Goal: Task Accomplishment & Management: Use online tool/utility

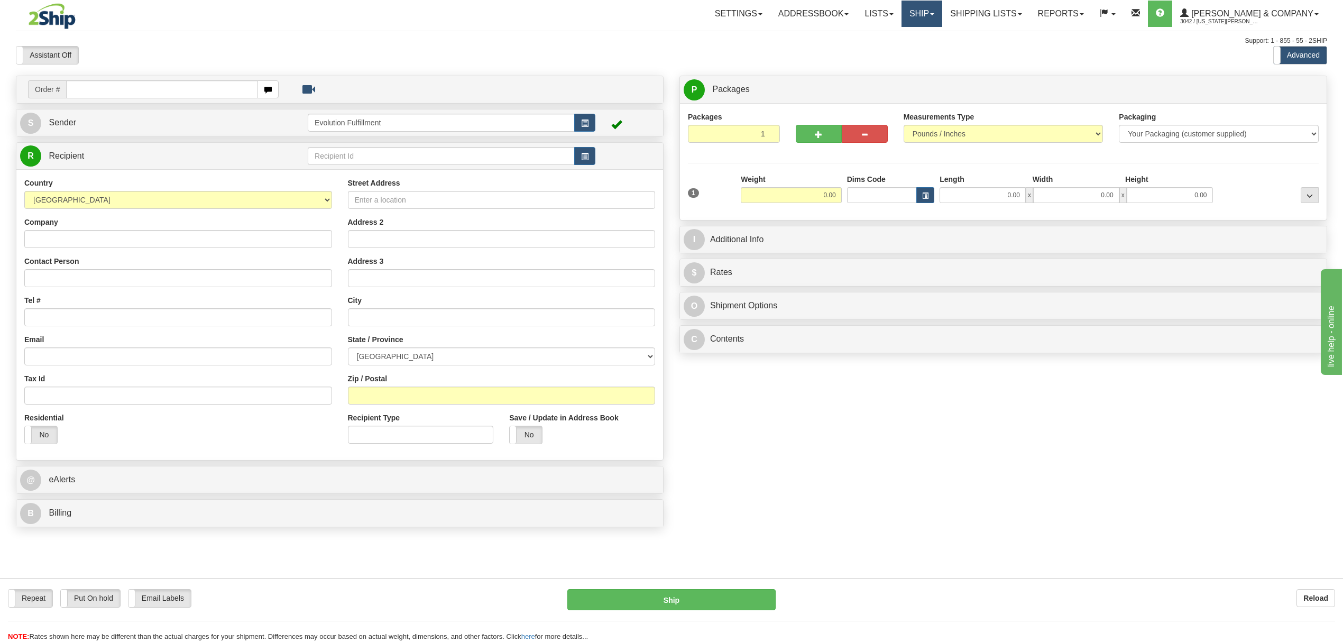
drag, startPoint x: 1000, startPoint y: 141, endPoint x: 956, endPoint y: 22, distance: 126.8
click at [942, 22] on link "Ship" at bounding box center [921, 14] width 41 height 26
drag, startPoint x: 944, startPoint y: 56, endPoint x: 1020, endPoint y: 3, distance: 92.3
click at [942, 56] on link "OnHold / Order Queue" at bounding box center [894, 51] width 96 height 14
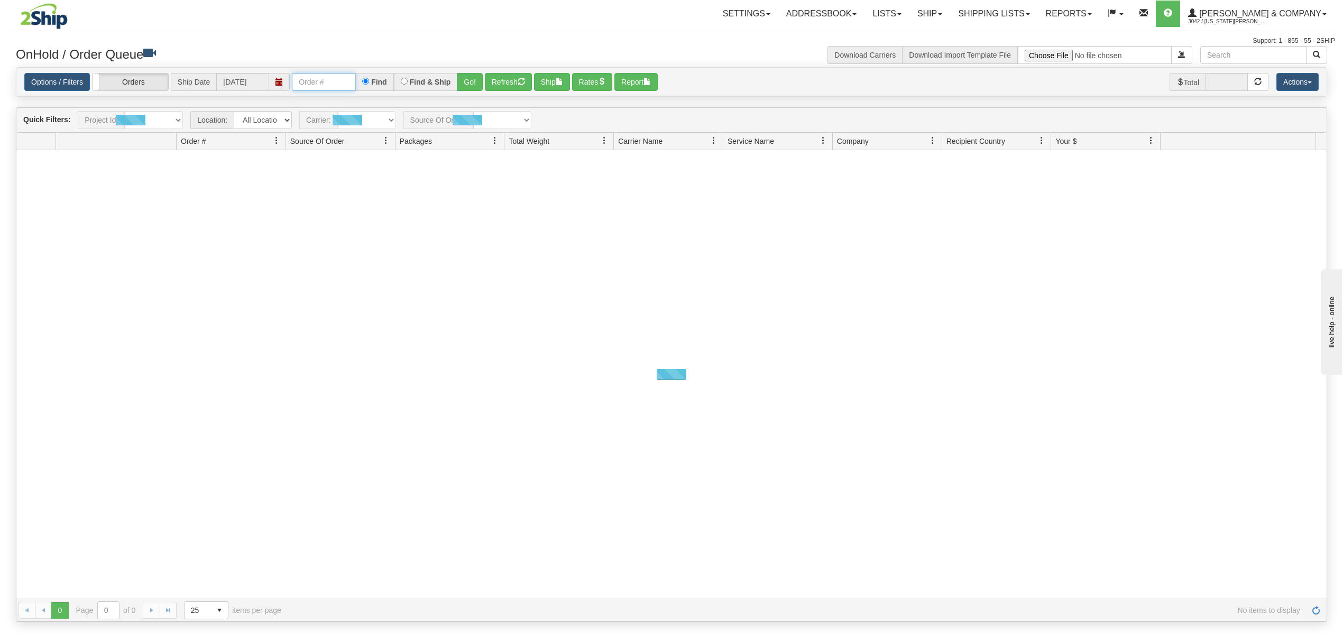
drag, startPoint x: 330, startPoint y: 89, endPoint x: 342, endPoint y: 87, distance: 11.3
click at [331, 89] on input "text" at bounding box center [323, 82] width 63 height 18
type input "902519"
click at [459, 79] on button "Go!" at bounding box center [470, 82] width 26 height 18
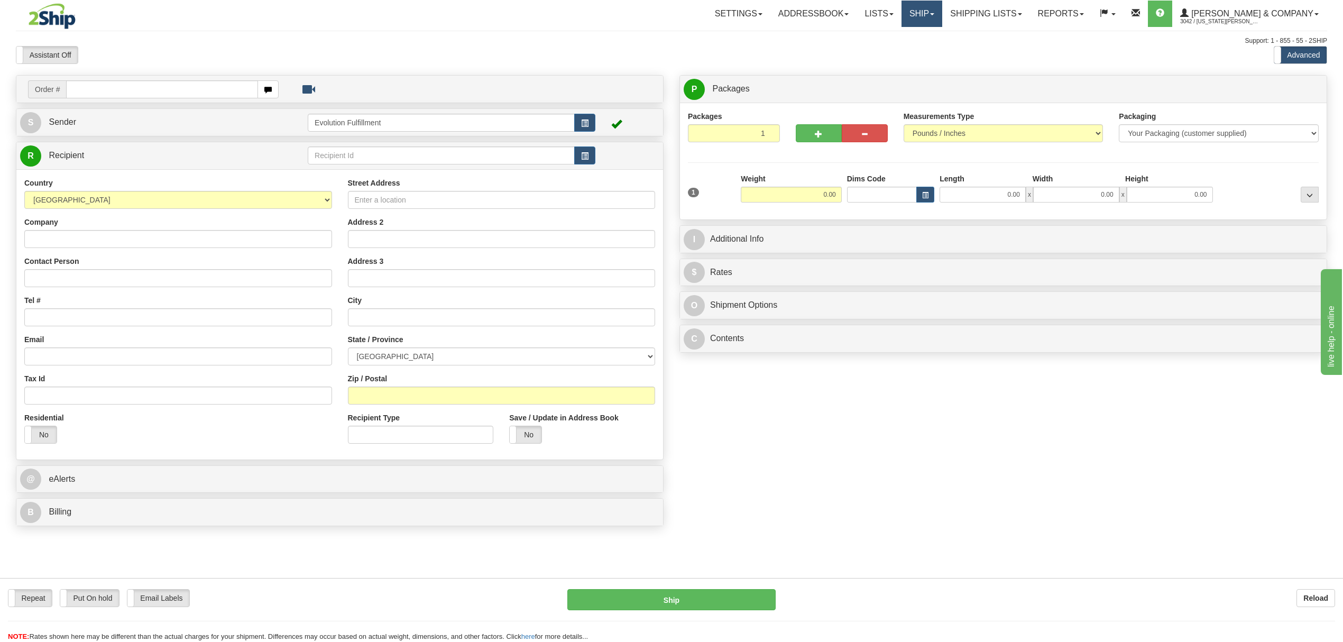
click at [942, 14] on link "Ship" at bounding box center [921, 14] width 41 height 26
click at [931, 54] on span "OnHold / Order Queue" at bounding box center [894, 51] width 75 height 8
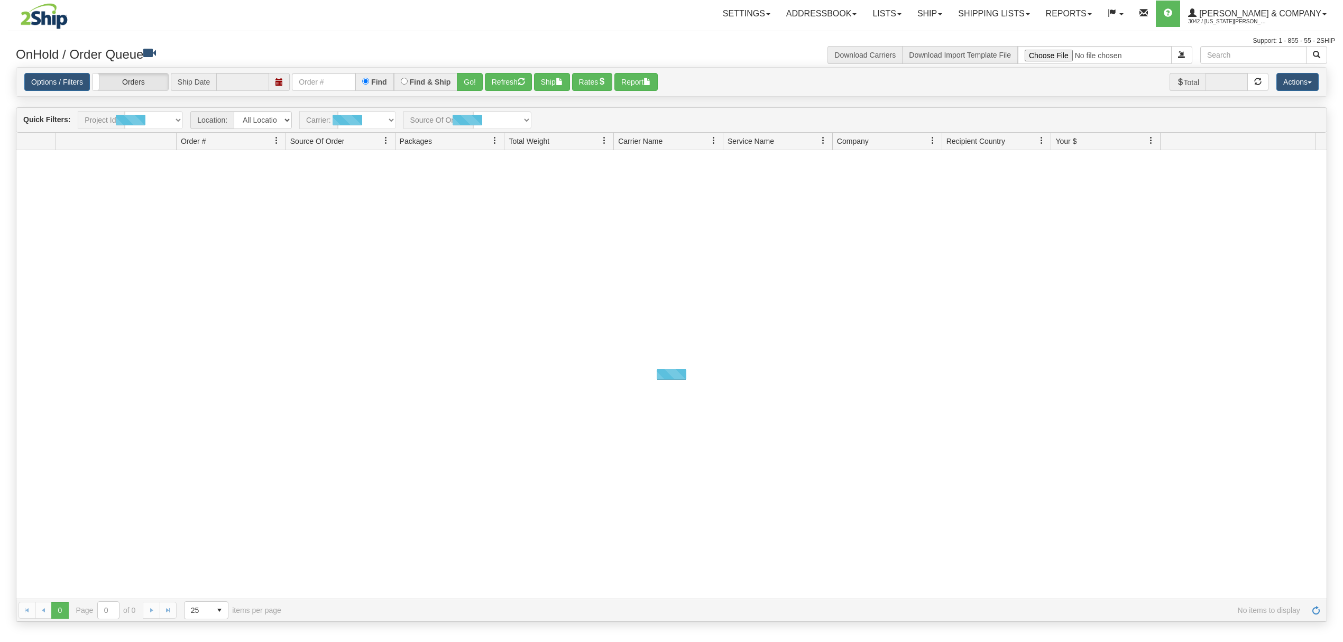
type input "[DATE]"
click at [330, 85] on input "text" at bounding box center [323, 82] width 63 height 18
click at [476, 79] on button "Go!" at bounding box center [470, 82] width 26 height 18
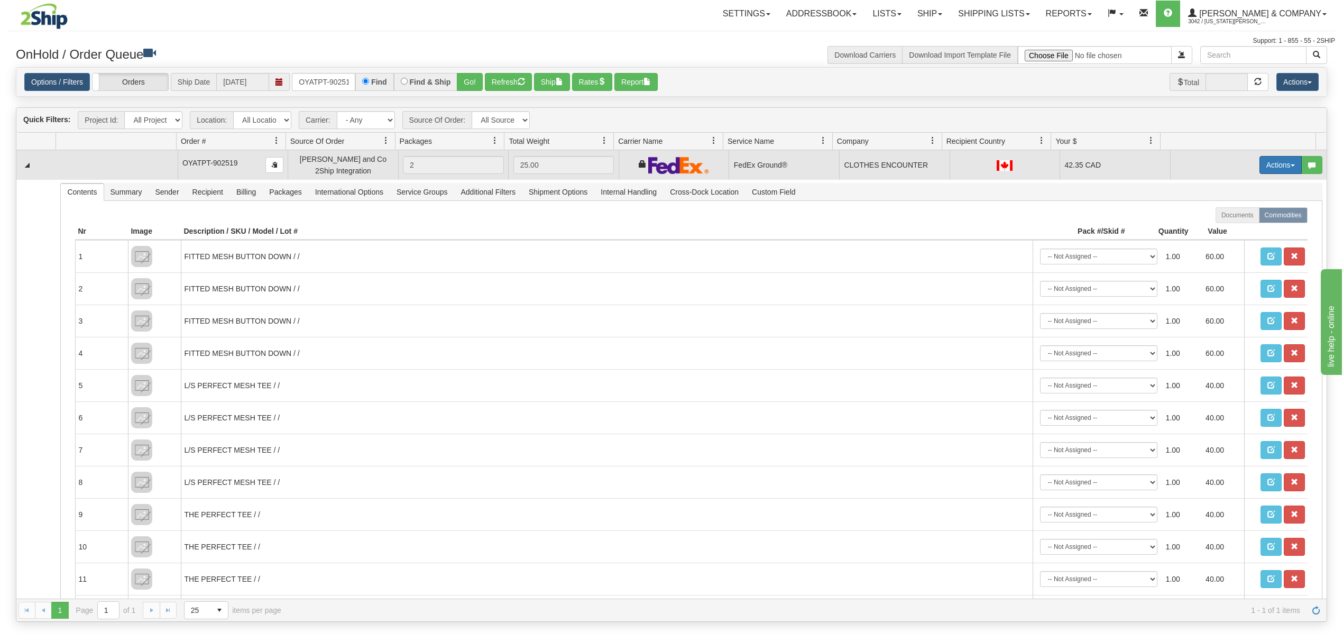
click at [1267, 164] on button "Actions" at bounding box center [1280, 165] width 42 height 18
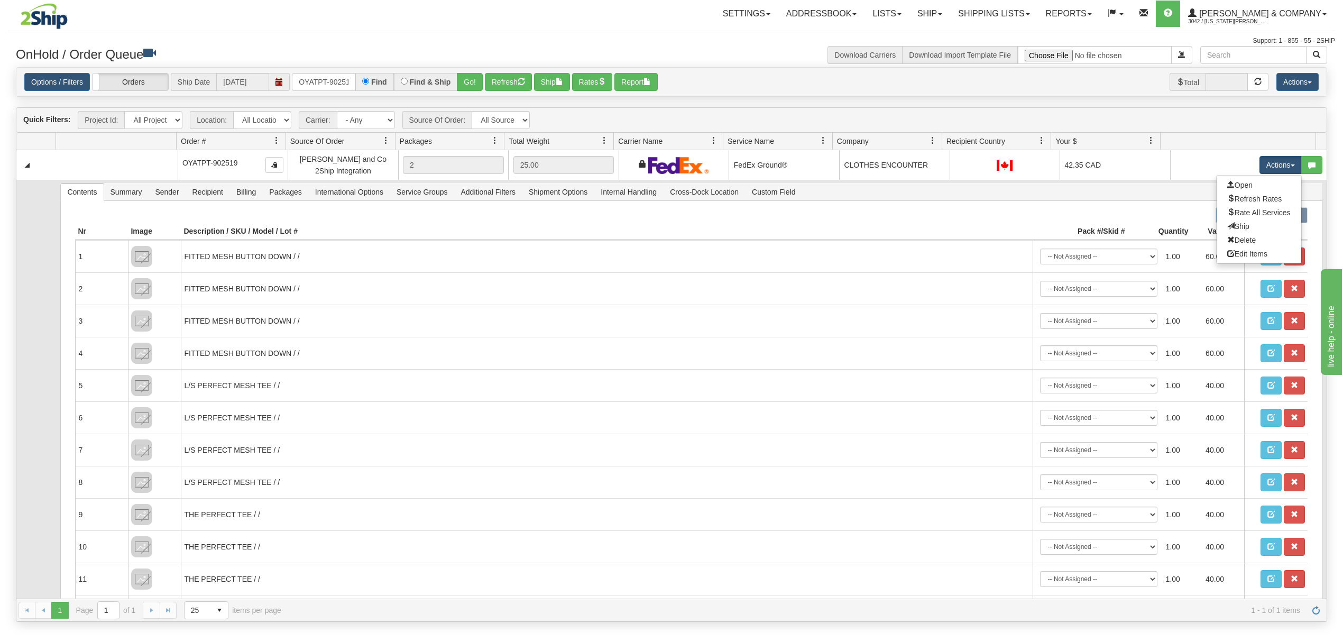
click at [1226, 224] on link "Ship" at bounding box center [1259, 226] width 85 height 14
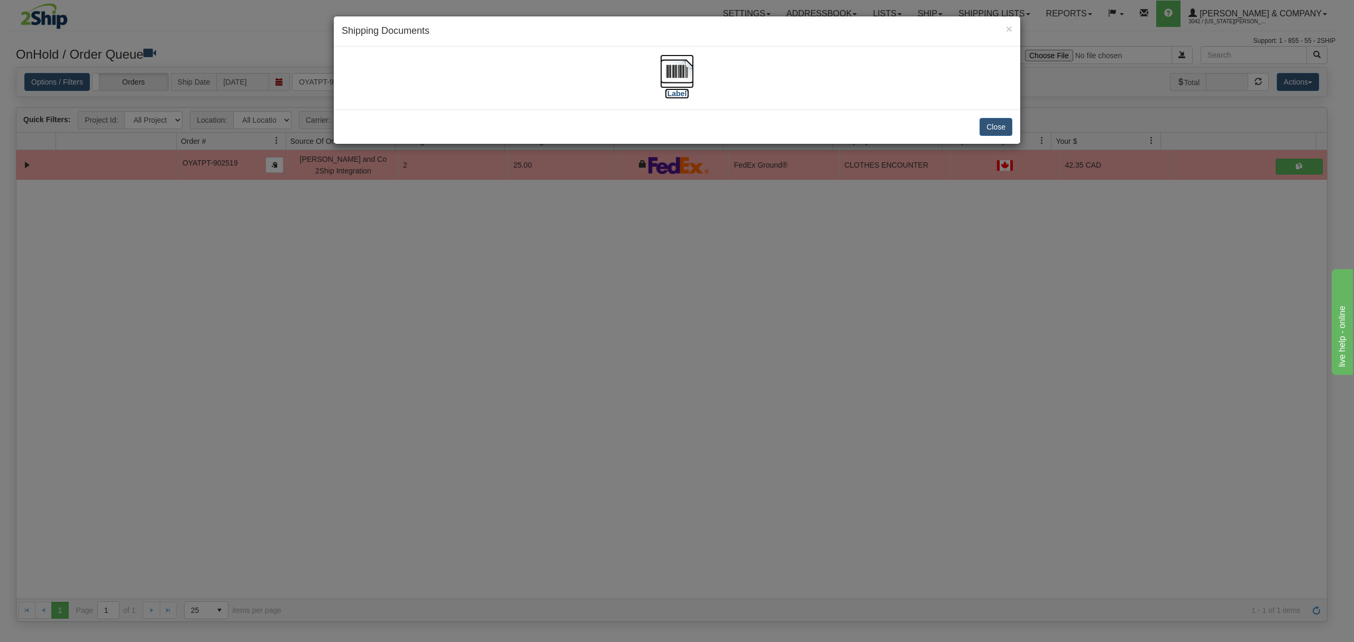
click at [665, 68] on img at bounding box center [677, 71] width 34 height 34
click at [986, 127] on button "Close" at bounding box center [995, 127] width 33 height 18
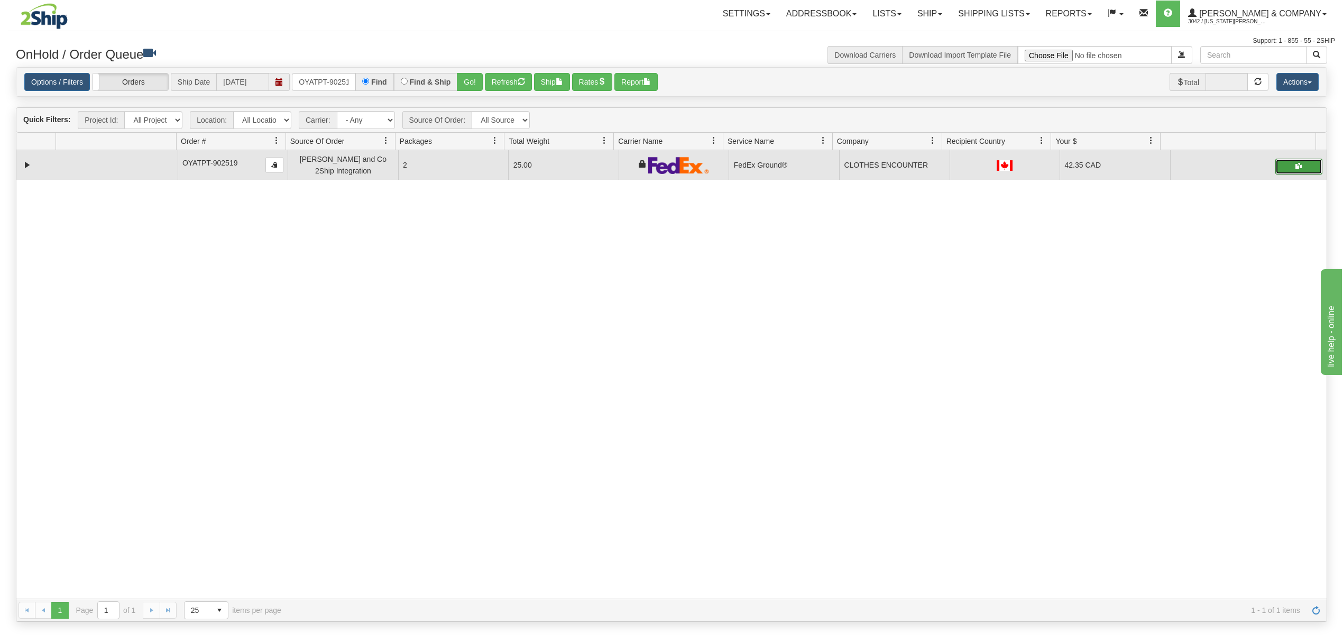
click at [1280, 169] on button "button" at bounding box center [1298, 167] width 47 height 16
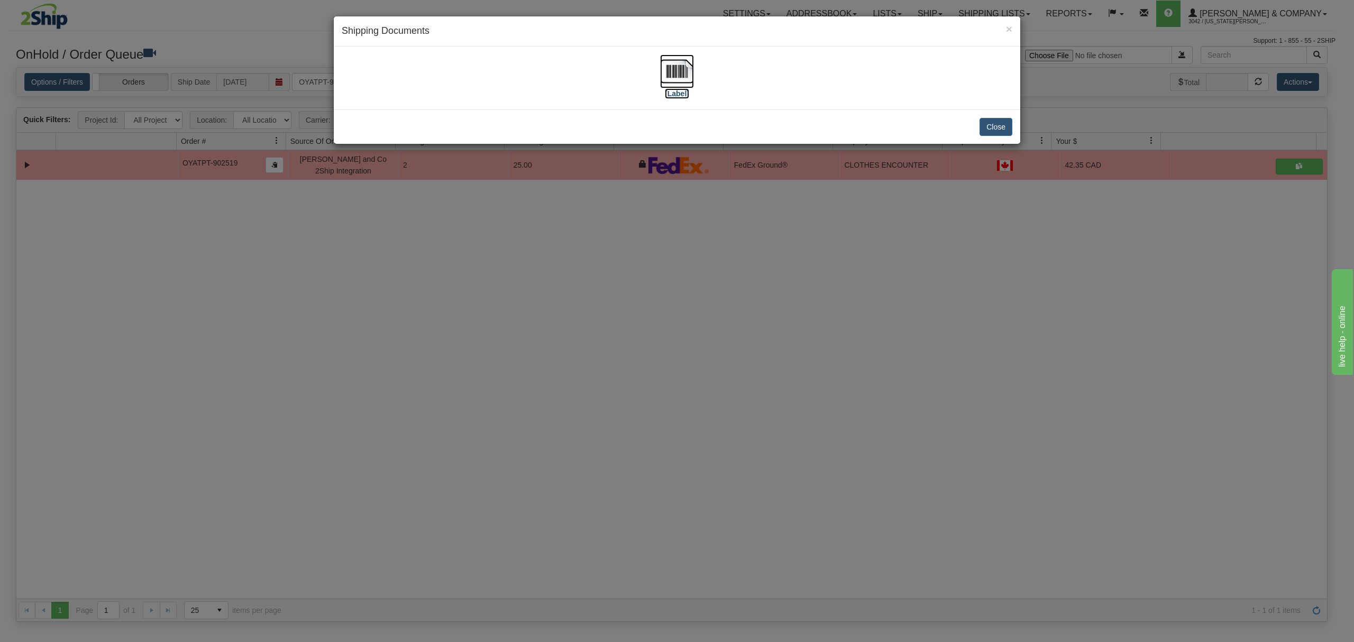
click at [689, 77] on img at bounding box center [677, 71] width 34 height 34
click at [1007, 123] on button "Close" at bounding box center [995, 127] width 33 height 18
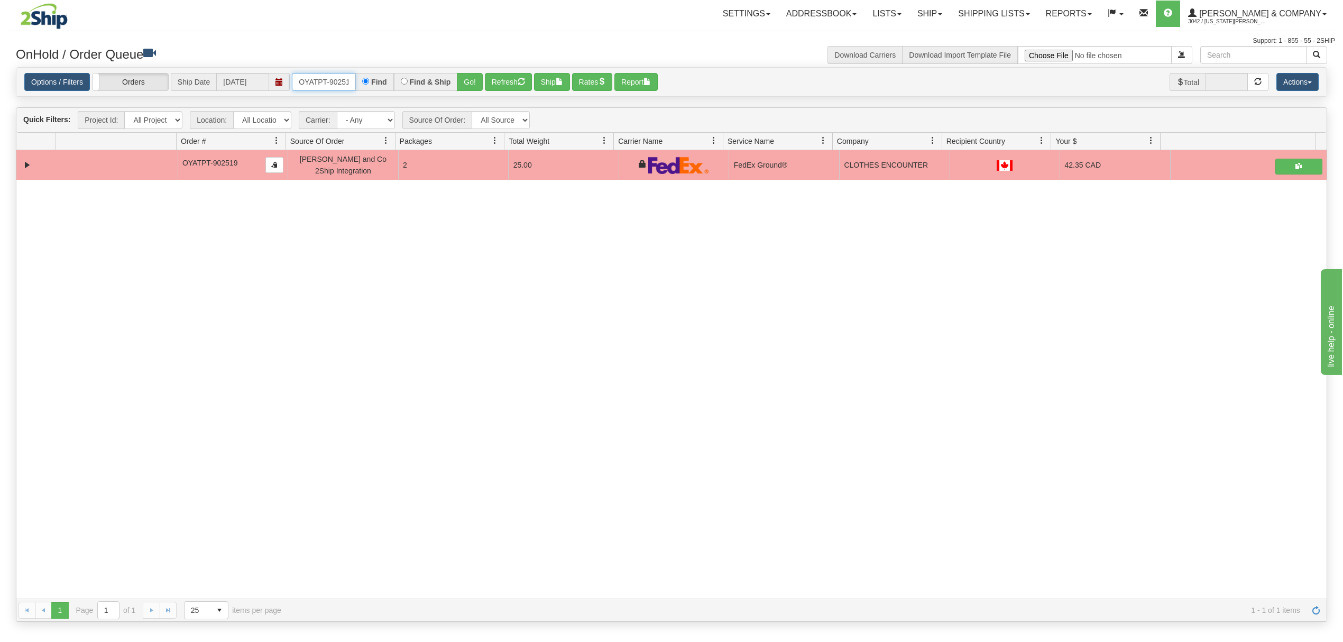
click at [326, 82] on input "OYATPT-902519" at bounding box center [323, 82] width 63 height 18
click at [468, 85] on button "Go!" at bounding box center [470, 82] width 26 height 18
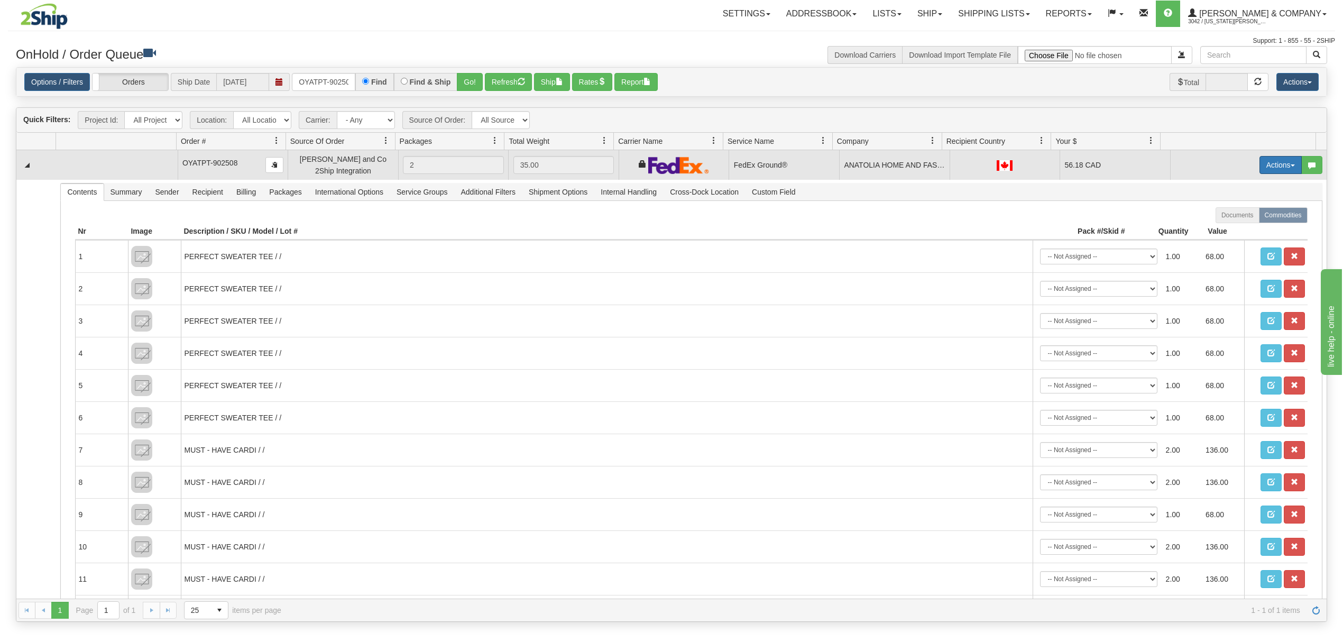
click at [1259, 169] on button "Actions" at bounding box center [1280, 165] width 42 height 18
click at [1228, 227] on span "Ship" at bounding box center [1238, 226] width 22 height 8
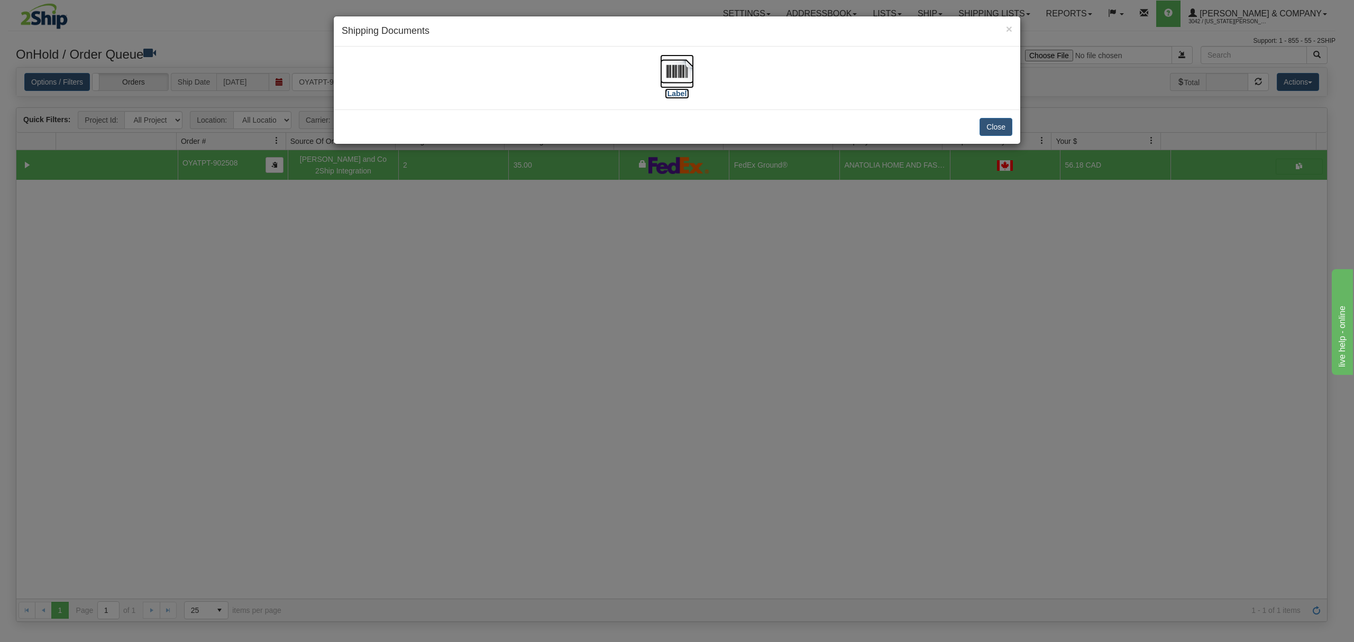
click at [673, 75] on img at bounding box center [677, 71] width 34 height 34
click at [999, 131] on button "Close" at bounding box center [995, 127] width 33 height 18
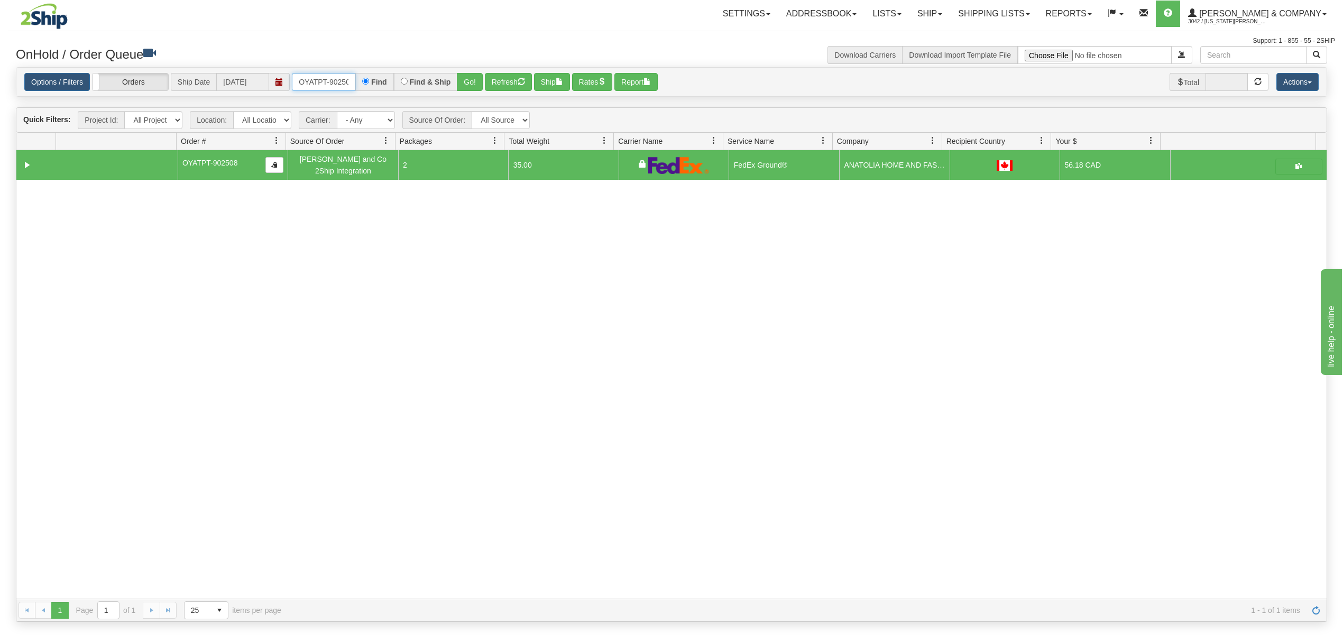
scroll to position [0, 5]
drag, startPoint x: 297, startPoint y: 79, endPoint x: 448, endPoint y: 80, distance: 151.2
click at [448, 80] on div "OYATPT-902508 Find Find & Ship Go!" at bounding box center [387, 82] width 191 height 18
click at [482, 81] on button "Go!" at bounding box center [470, 82] width 26 height 18
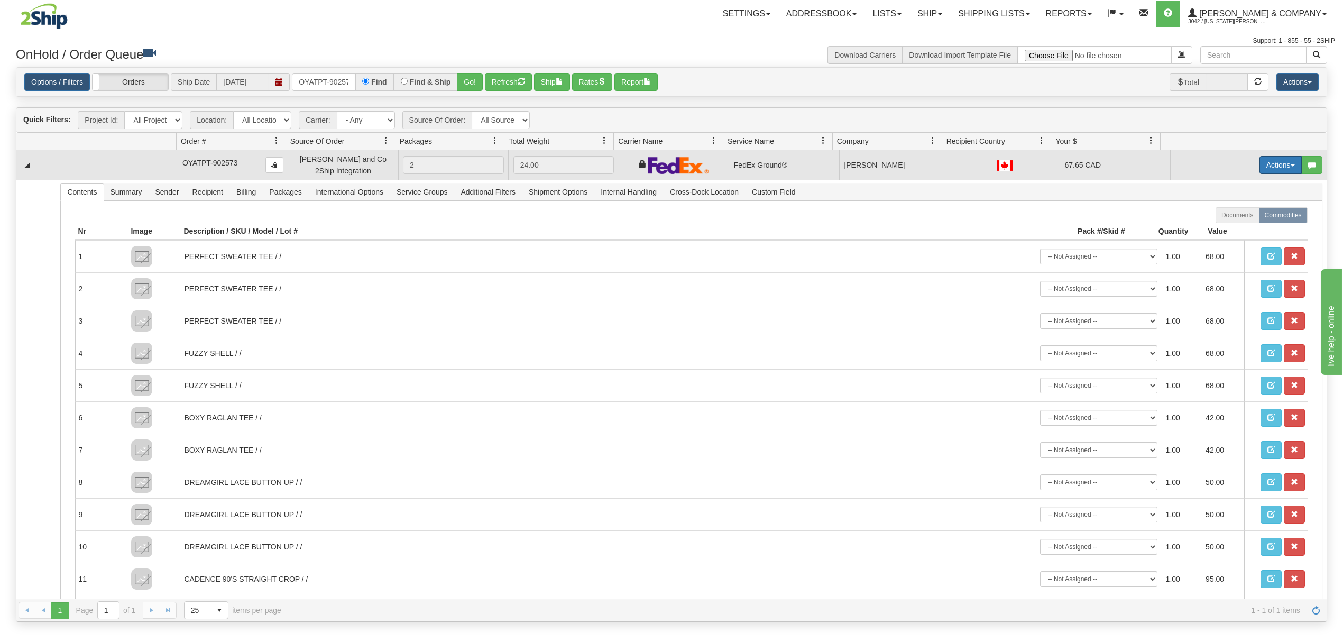
click at [1259, 170] on button "Actions" at bounding box center [1280, 165] width 42 height 18
click at [1235, 227] on span "Ship" at bounding box center [1238, 226] width 22 height 8
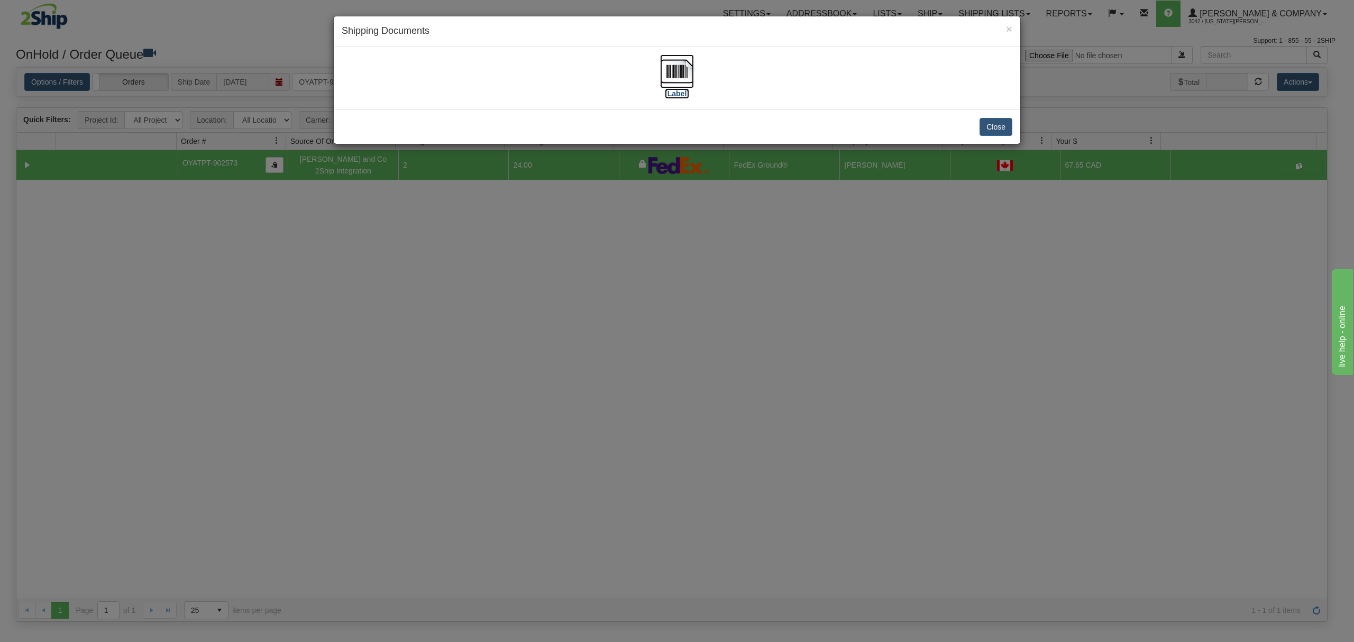
click at [677, 70] on img at bounding box center [677, 71] width 34 height 34
click at [989, 122] on button "Close" at bounding box center [995, 127] width 33 height 18
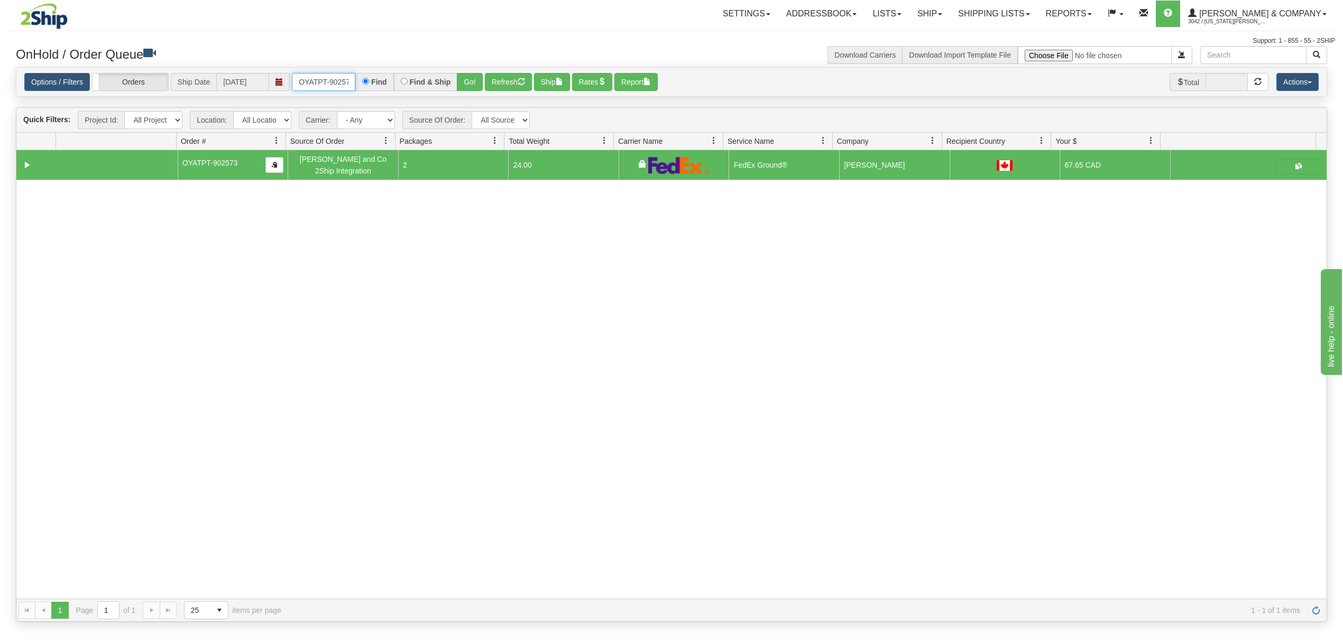
click at [330, 82] on input "OYATPT-902573" at bounding box center [323, 82] width 63 height 18
drag, startPoint x: 330, startPoint y: 82, endPoint x: 344, endPoint y: 82, distance: 13.2
click at [331, 82] on input "OYATPT-902573" at bounding box center [323, 82] width 63 height 18
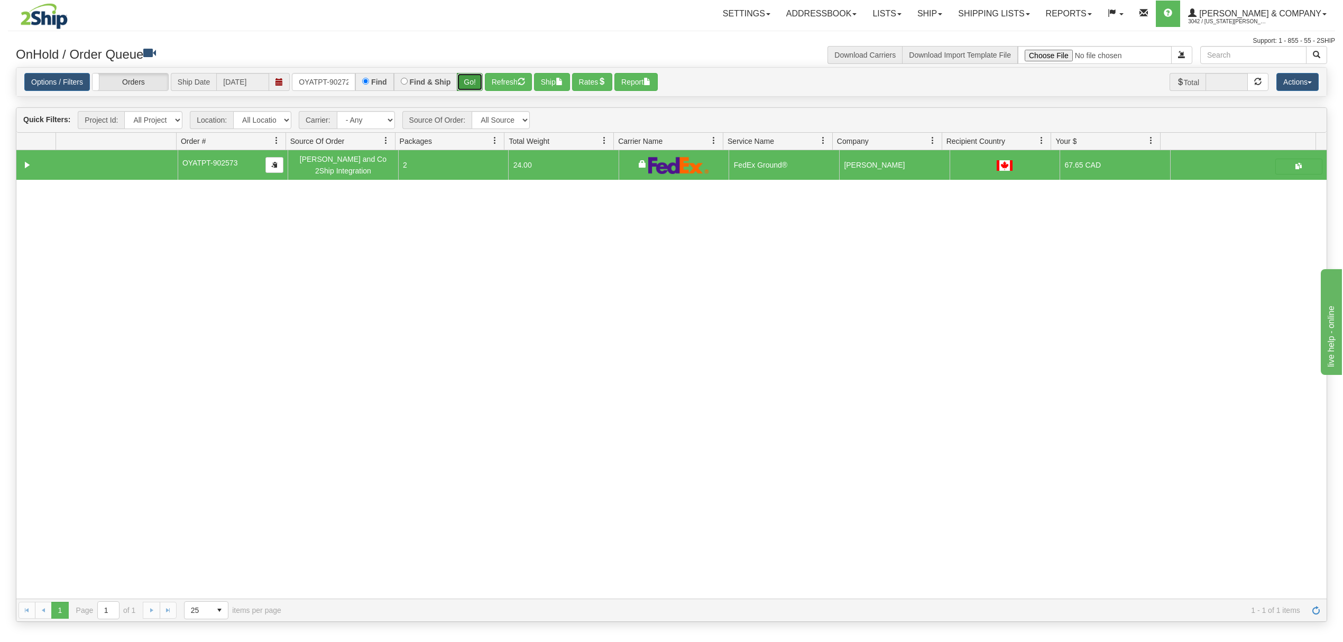
click at [470, 76] on button "Go!" at bounding box center [470, 82] width 26 height 18
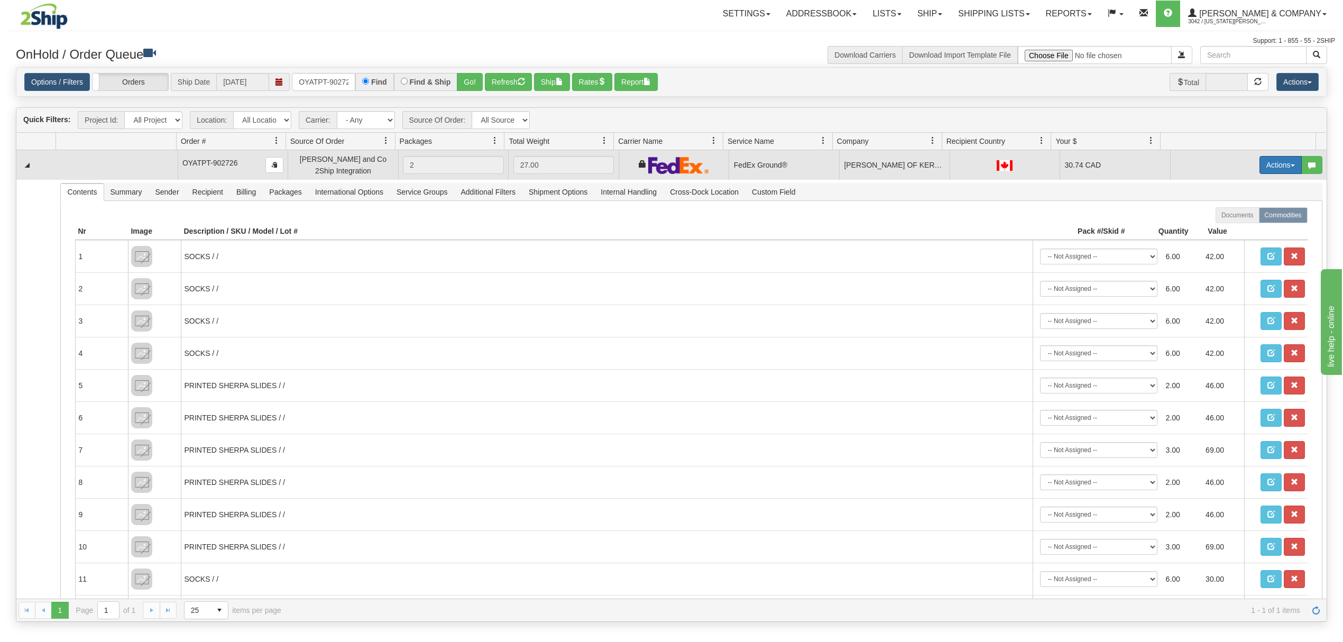
drag, startPoint x: 1246, startPoint y: 162, endPoint x: 1259, endPoint y: 164, distance: 13.4
click at [1259, 162] on button "Actions" at bounding box center [1280, 165] width 42 height 18
click at [1259, 164] on button "Actions" at bounding box center [1280, 165] width 42 height 18
click at [1265, 170] on button "Actions" at bounding box center [1280, 165] width 42 height 18
click at [1231, 231] on span "Ship" at bounding box center [1238, 226] width 22 height 8
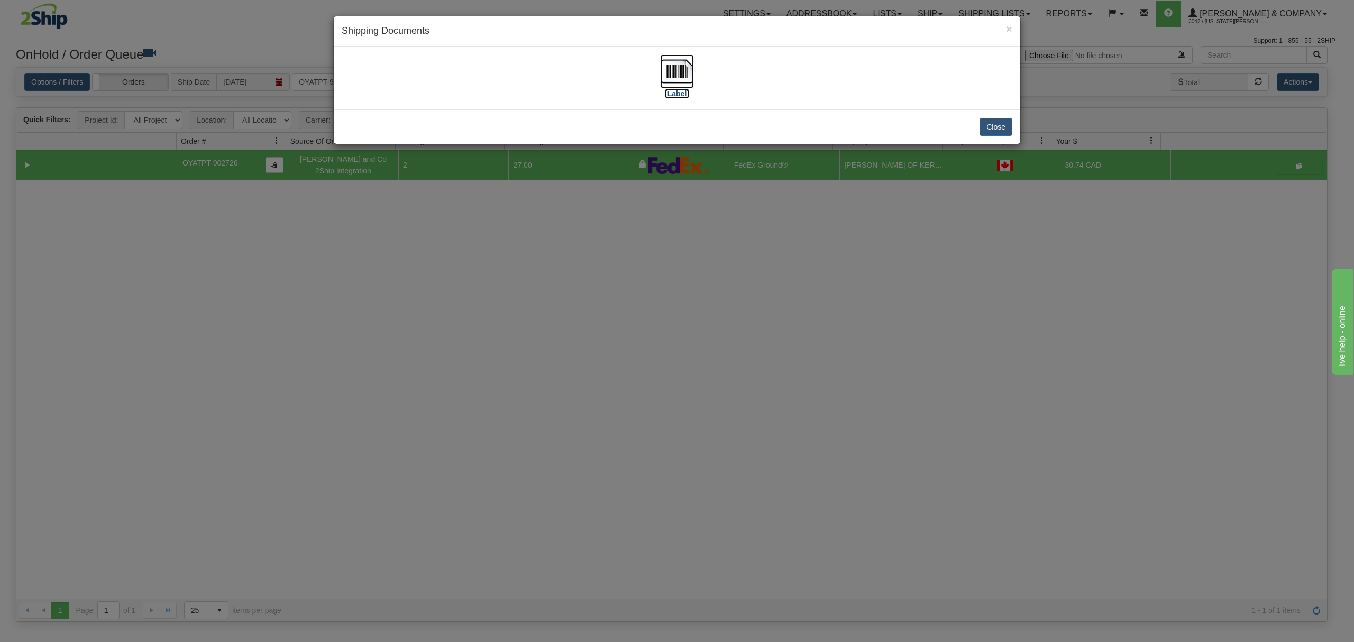
click at [682, 68] on img at bounding box center [677, 71] width 34 height 34
click at [1016, 125] on div "Close" at bounding box center [677, 126] width 686 height 34
click at [1004, 125] on button "Close" at bounding box center [995, 127] width 33 height 18
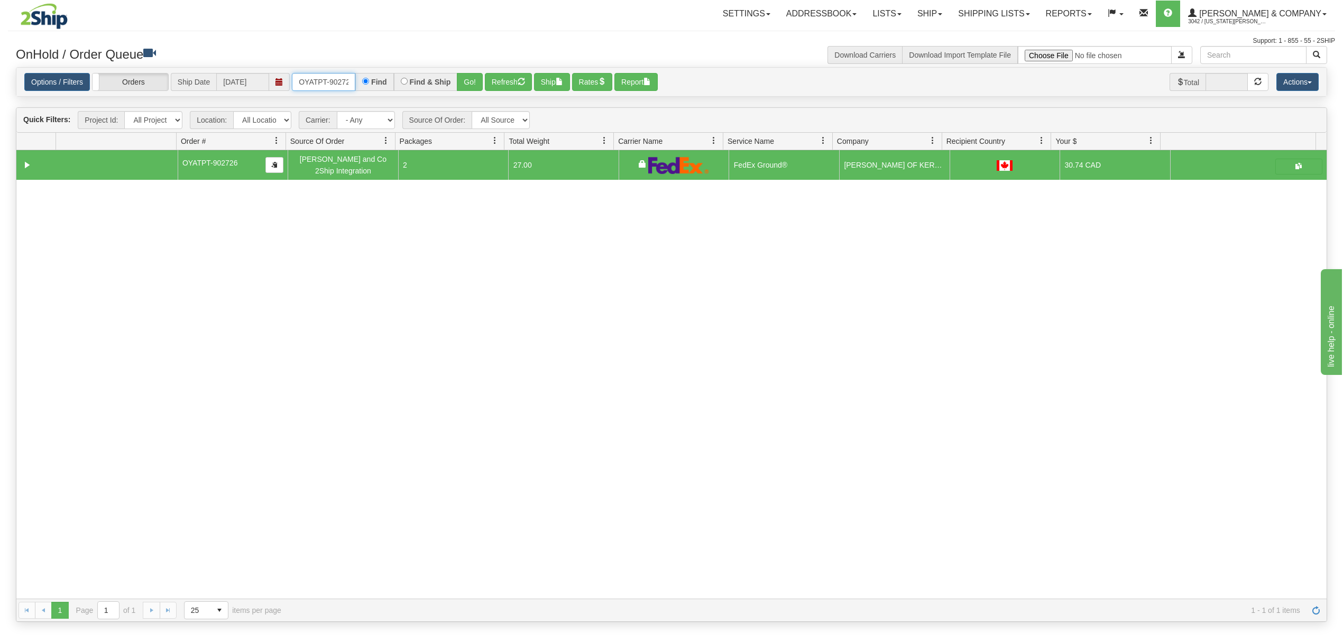
click at [326, 84] on input "OYATPT-902726" at bounding box center [323, 82] width 63 height 18
click at [470, 77] on button "Go!" at bounding box center [470, 82] width 26 height 18
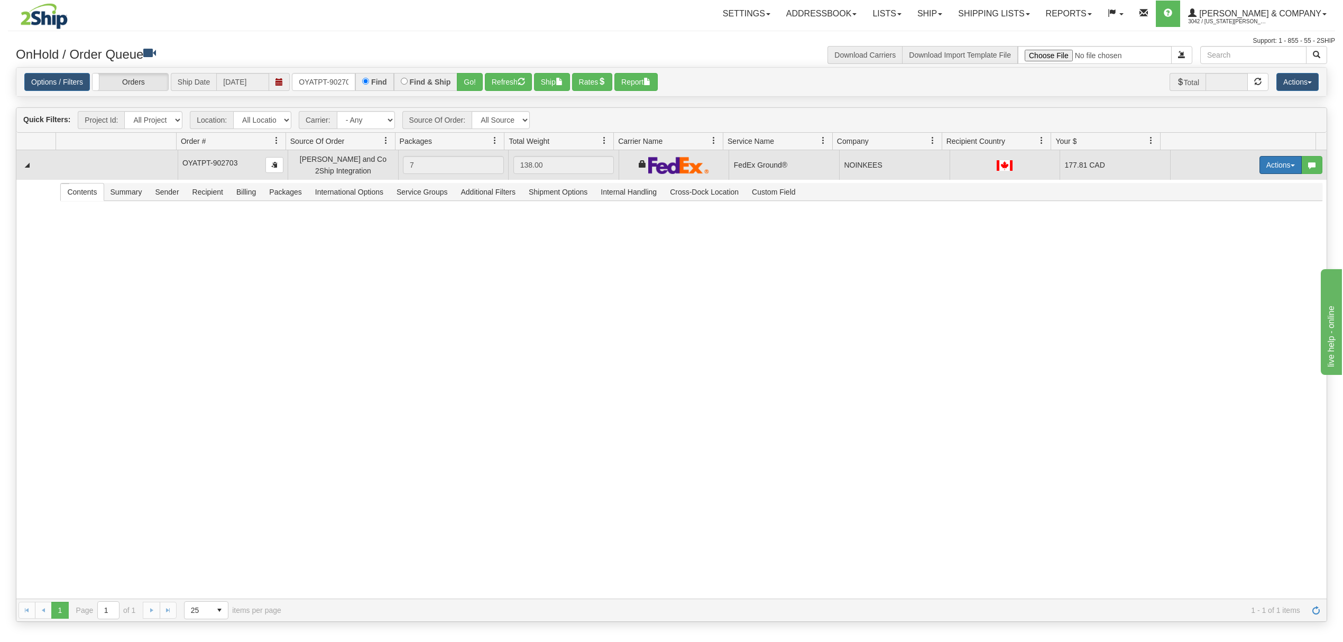
click at [1264, 165] on button "Actions" at bounding box center [1280, 165] width 42 height 18
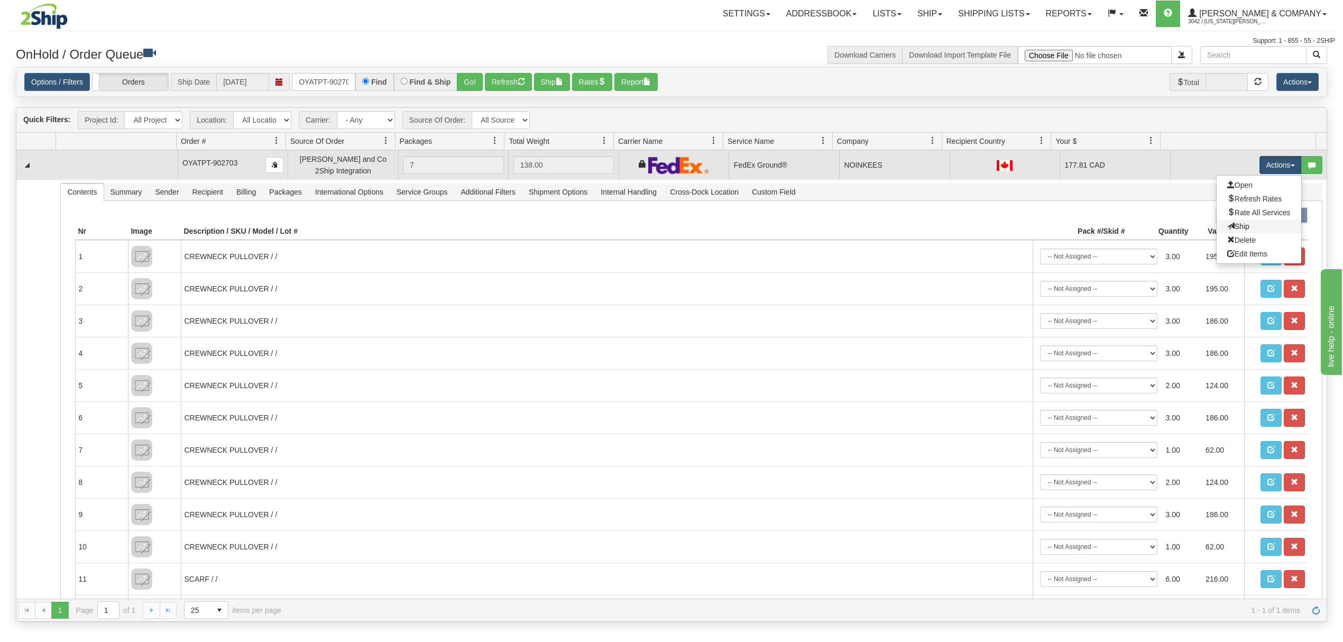
click at [1247, 232] on link "Ship" at bounding box center [1259, 226] width 85 height 14
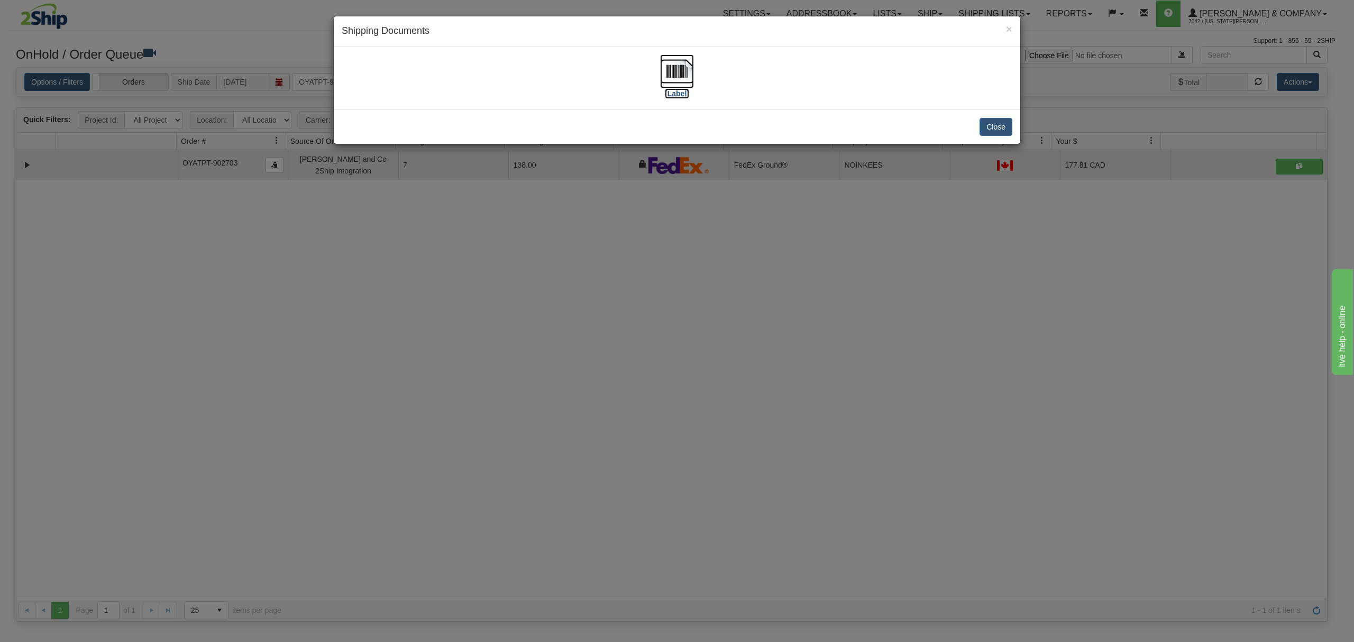
click at [677, 74] on img at bounding box center [677, 71] width 34 height 34
click at [992, 127] on button "Close" at bounding box center [995, 127] width 33 height 18
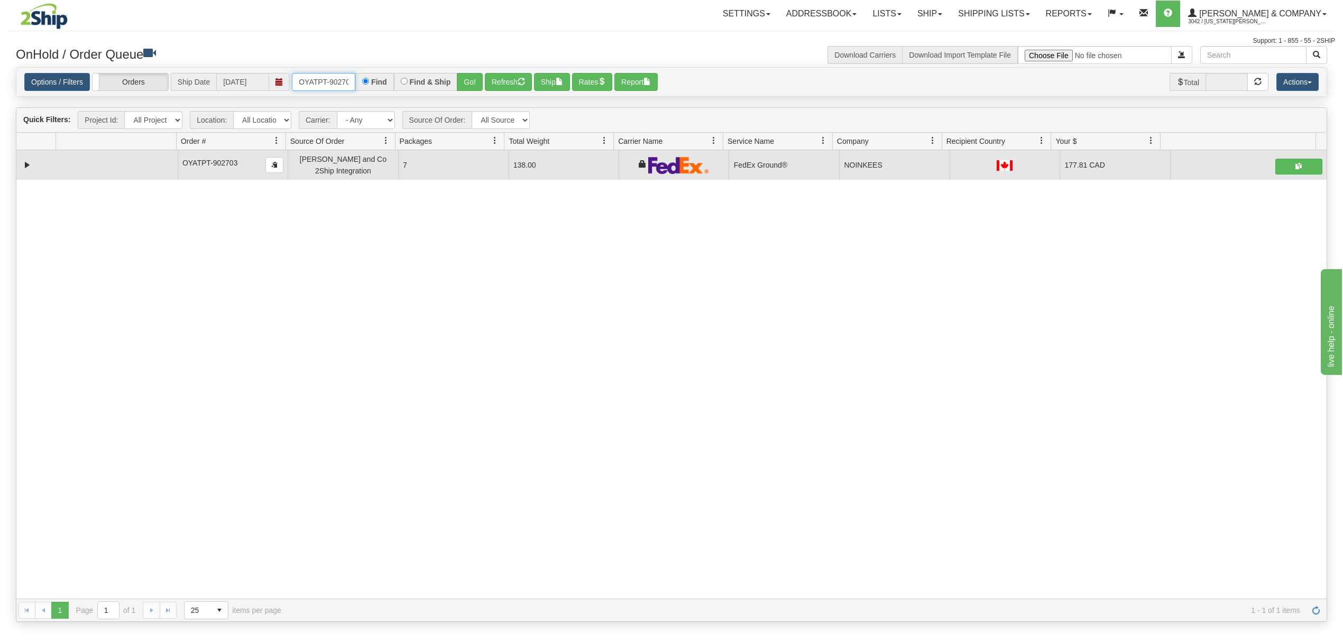
click at [316, 85] on input "OYATPT-902703" at bounding box center [323, 82] width 63 height 18
click at [480, 79] on button "Go!" at bounding box center [470, 82] width 26 height 18
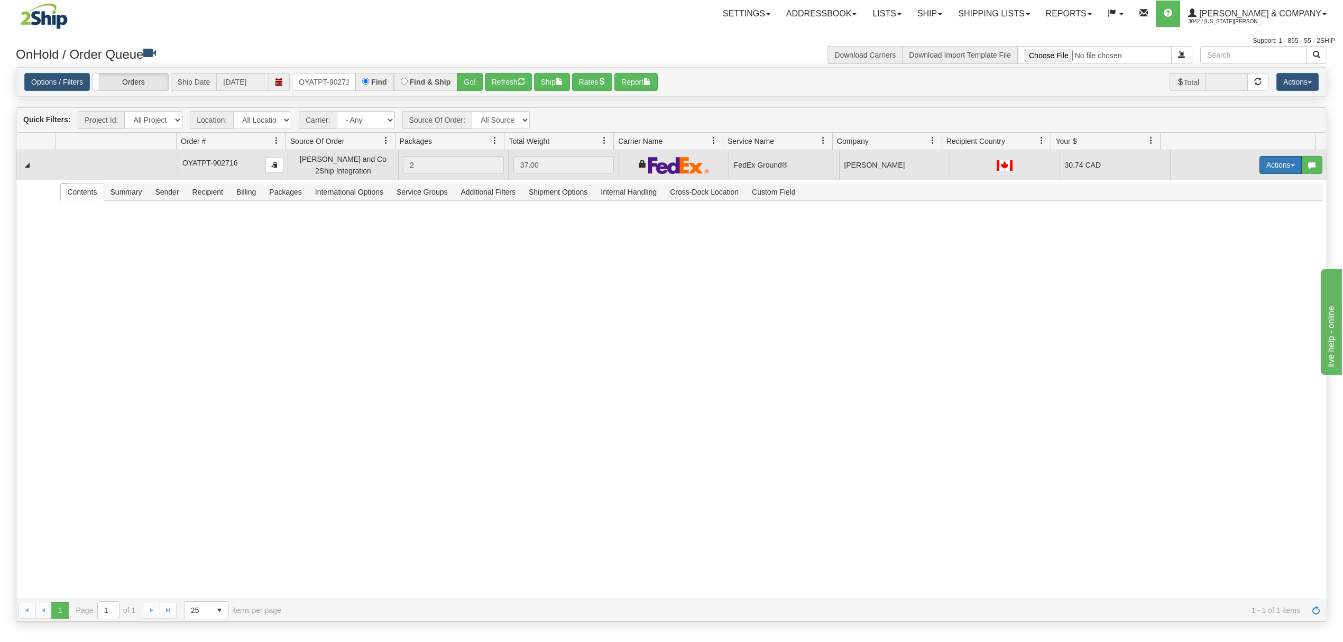
click at [1267, 170] on button "Actions" at bounding box center [1280, 165] width 42 height 18
click at [1227, 229] on span "Ship" at bounding box center [1238, 226] width 22 height 8
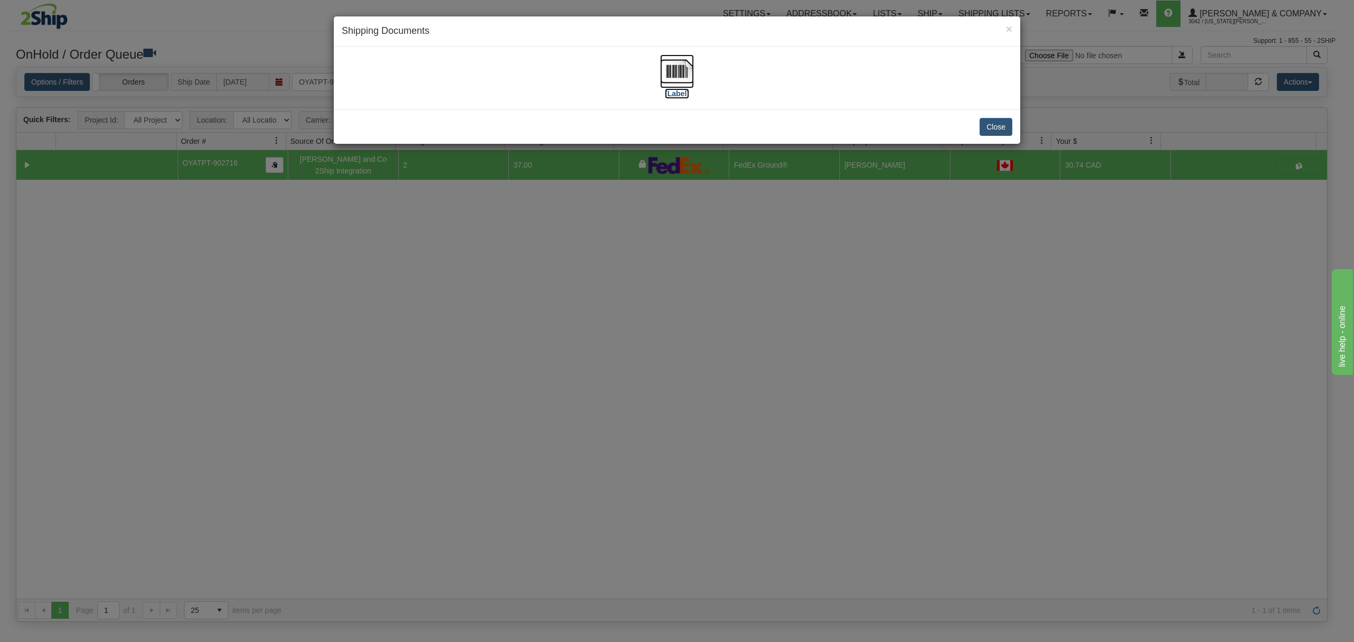
click at [686, 67] on img at bounding box center [677, 71] width 34 height 34
click at [997, 119] on button "Close" at bounding box center [995, 127] width 33 height 18
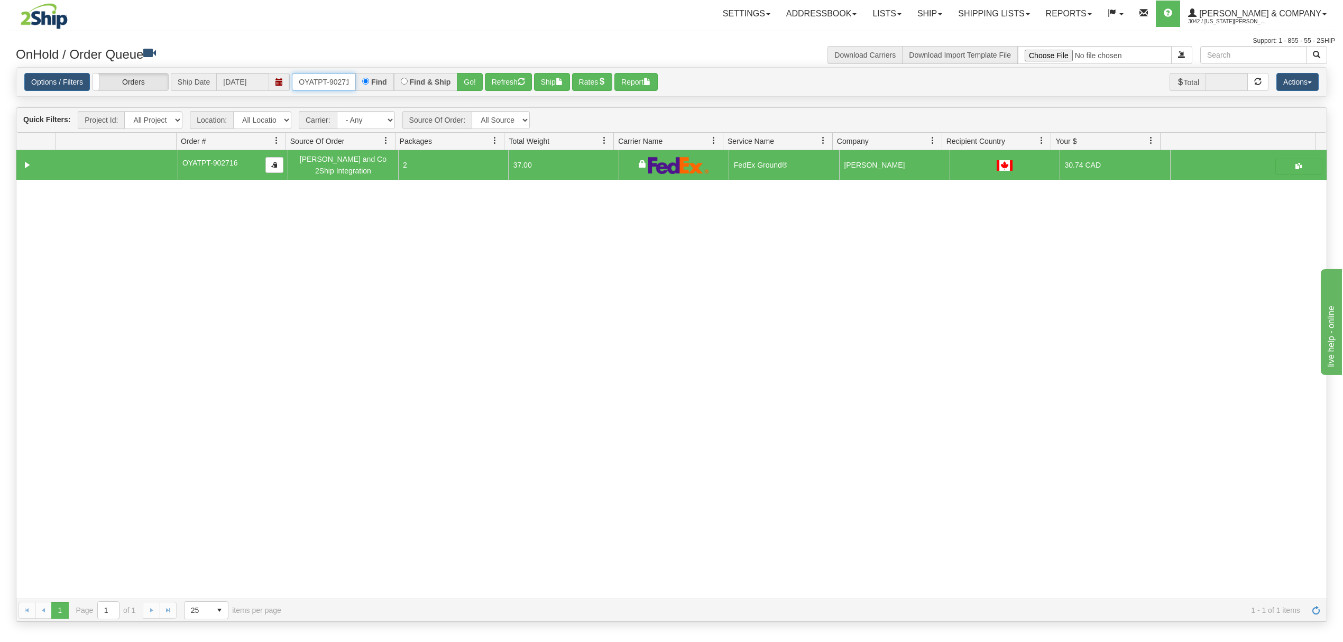
click at [303, 85] on input "OYATPT-902716" at bounding box center [323, 82] width 63 height 18
click at [305, 85] on input "OYATPT-902716" at bounding box center [323, 82] width 63 height 18
click at [481, 82] on button "Go!" at bounding box center [470, 82] width 26 height 18
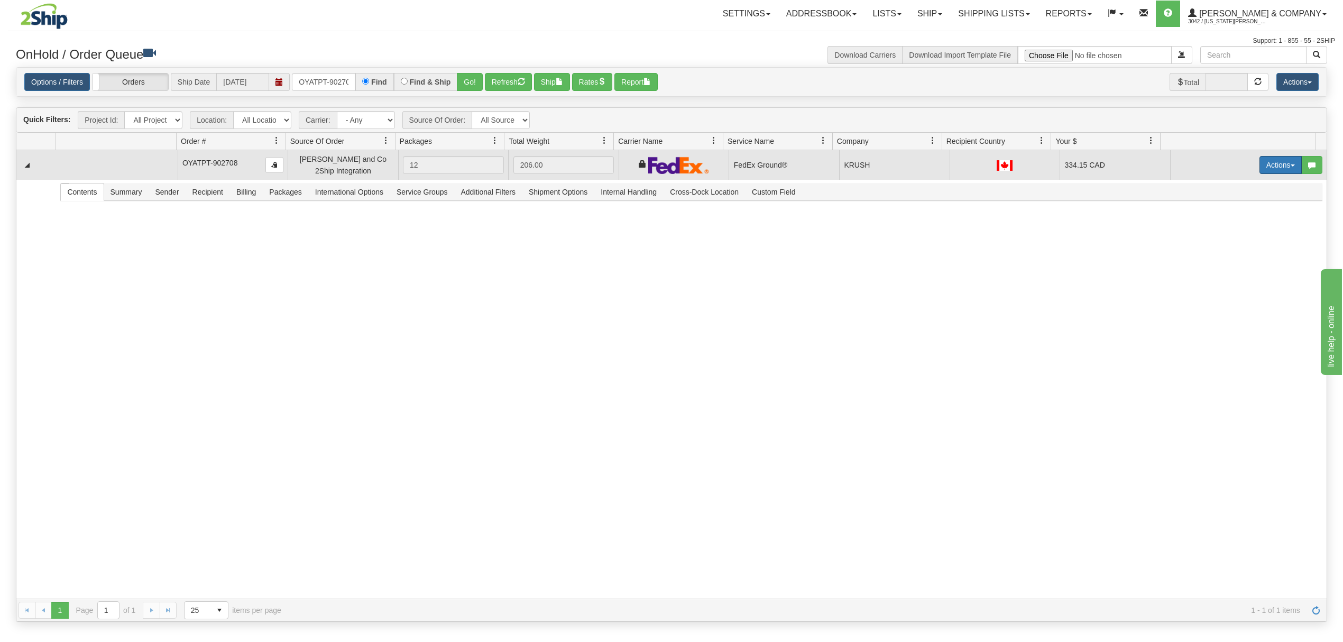
click at [1265, 157] on button "Actions" at bounding box center [1280, 165] width 42 height 18
click at [1227, 226] on span "Ship" at bounding box center [1238, 226] width 22 height 8
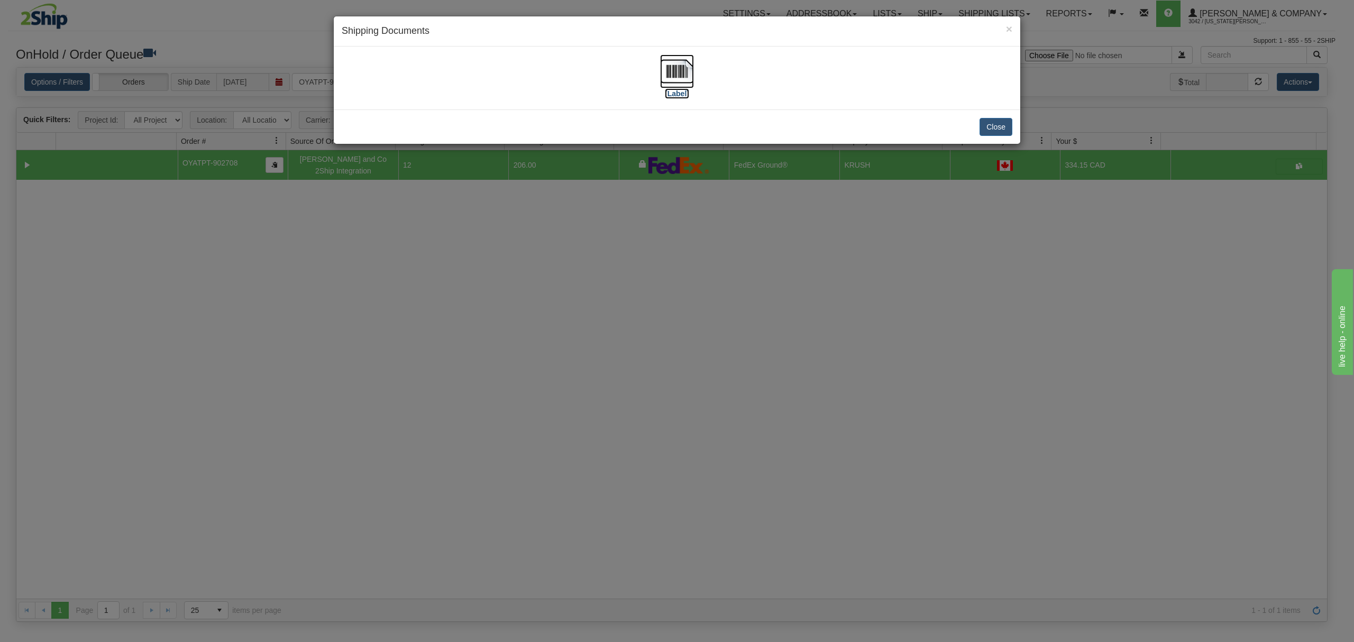
click at [677, 74] on img at bounding box center [677, 71] width 34 height 34
click at [1005, 125] on button "Close" at bounding box center [995, 127] width 33 height 18
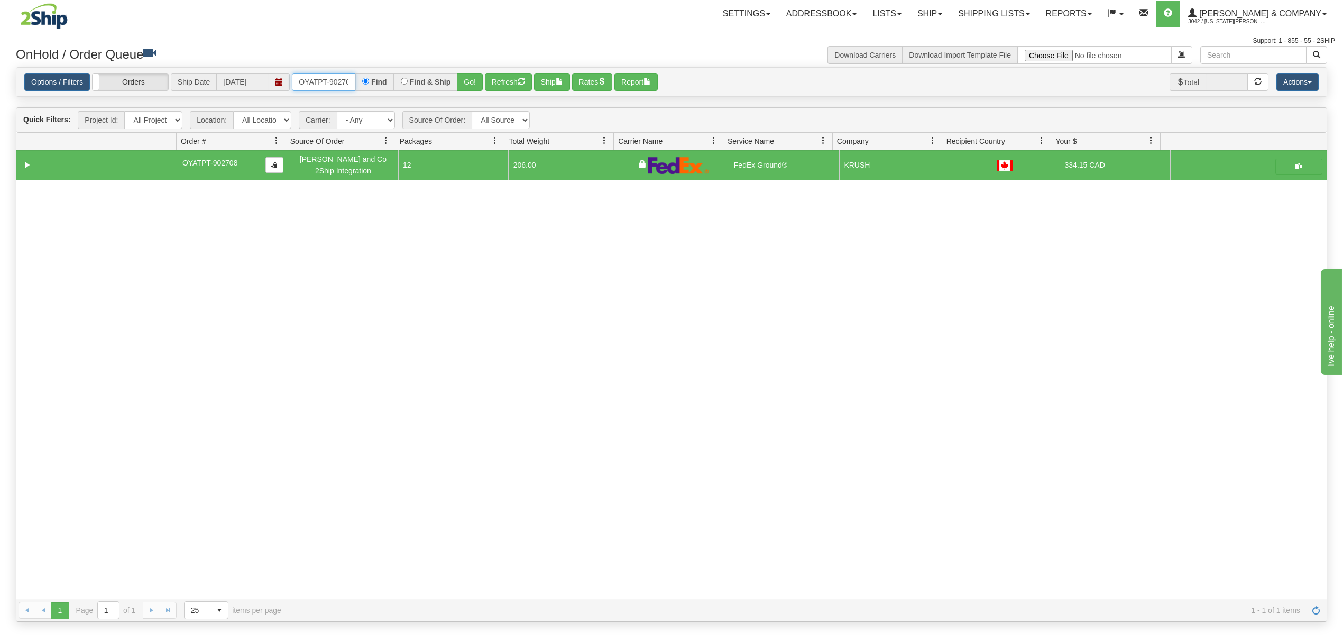
click at [320, 80] on input "OYATPT-902708" at bounding box center [323, 82] width 63 height 18
click at [472, 80] on button "Go!" at bounding box center [470, 82] width 26 height 18
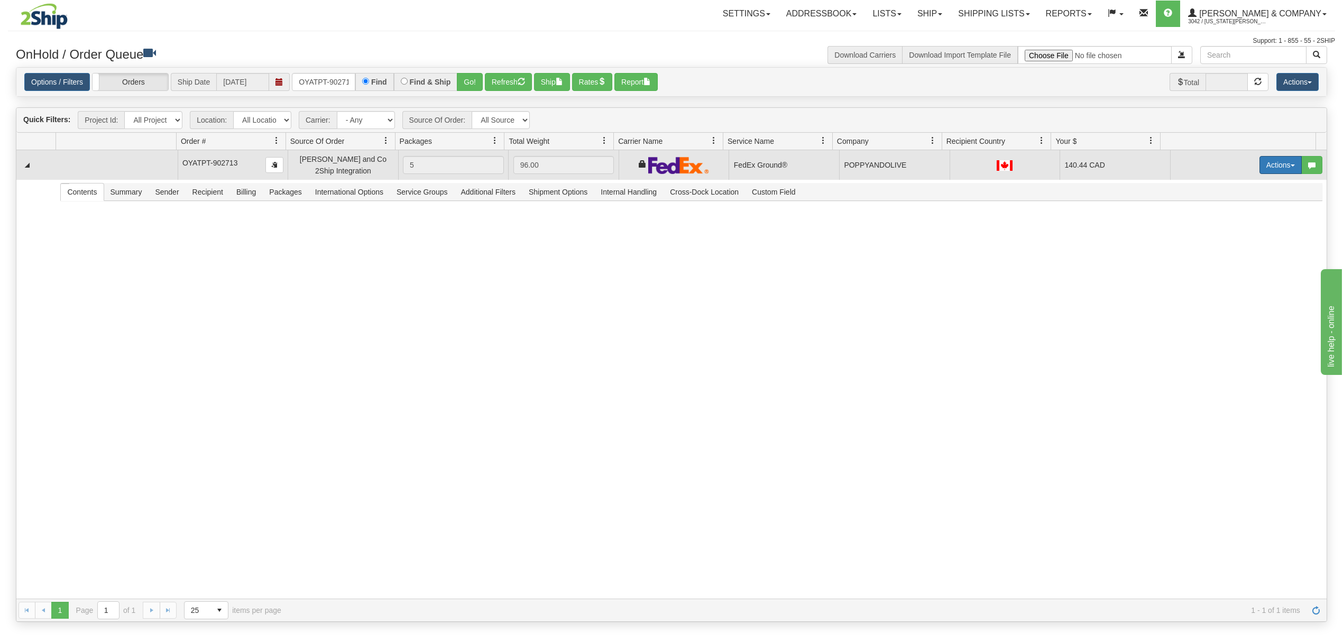
click at [1272, 165] on button "Actions" at bounding box center [1280, 165] width 42 height 18
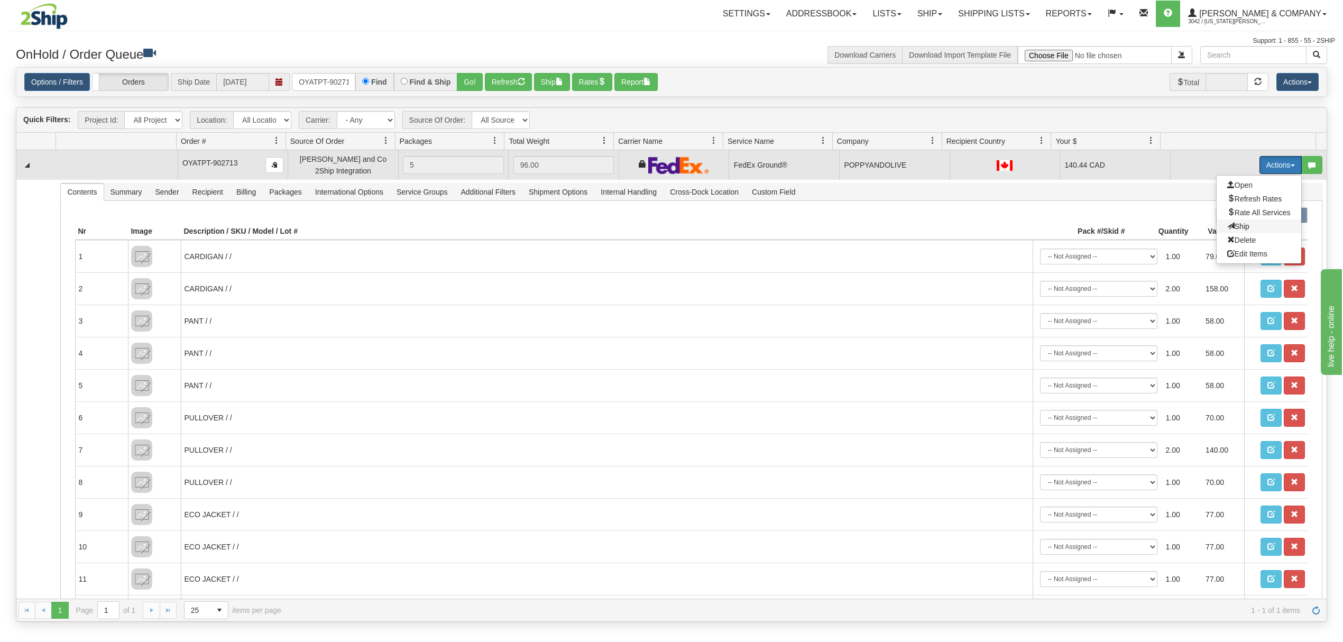
click at [1227, 225] on span at bounding box center [1230, 225] width 7 height 7
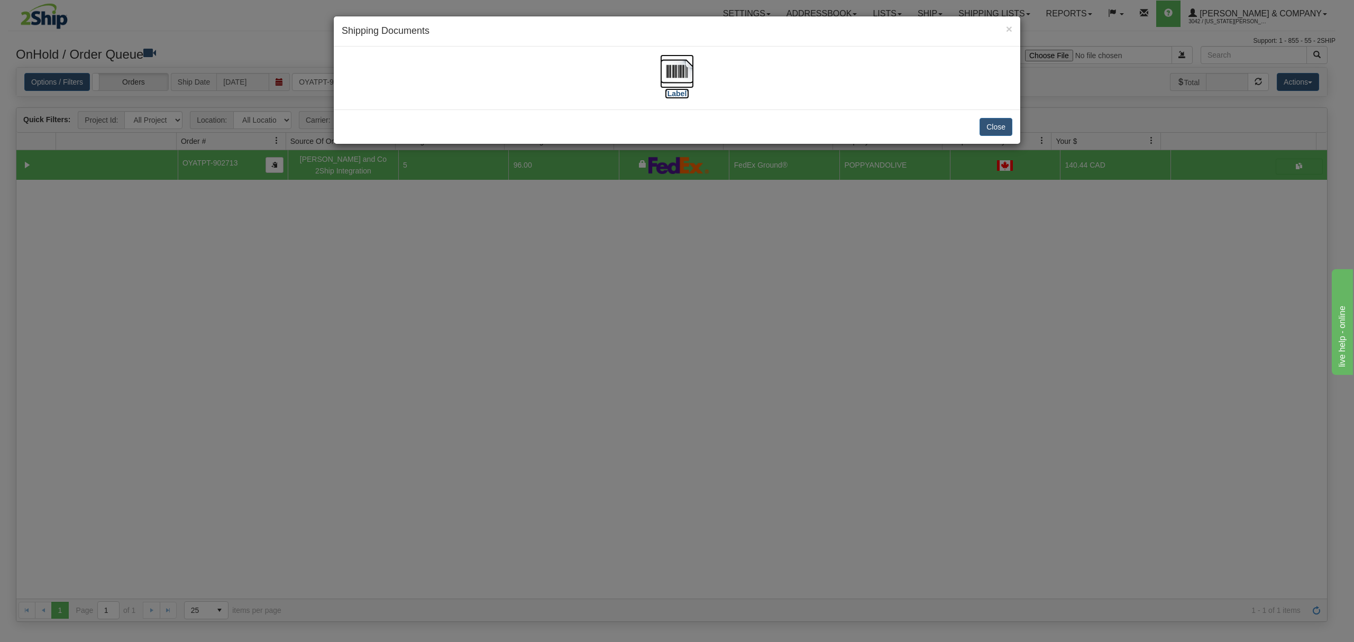
click at [682, 74] on img at bounding box center [677, 71] width 34 height 34
click at [997, 131] on button "Close" at bounding box center [995, 127] width 33 height 18
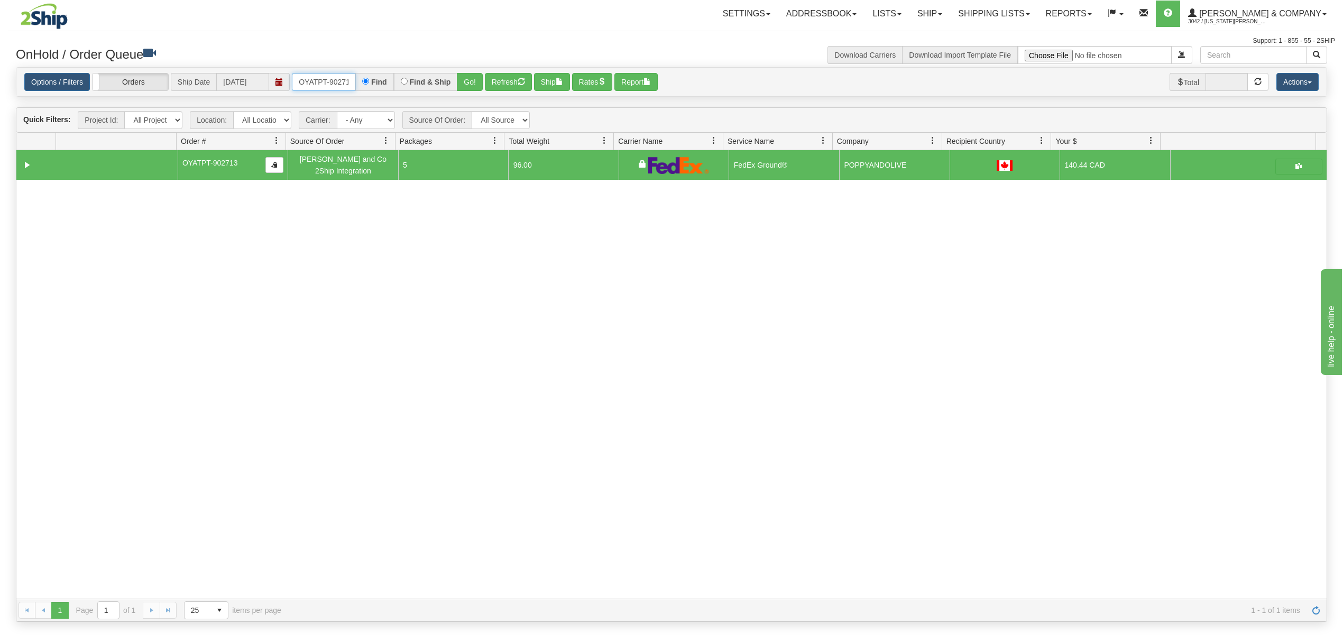
click at [337, 82] on input "OYATPT-902713" at bounding box center [323, 82] width 63 height 18
click at [466, 83] on button "Go!" at bounding box center [470, 82] width 26 height 18
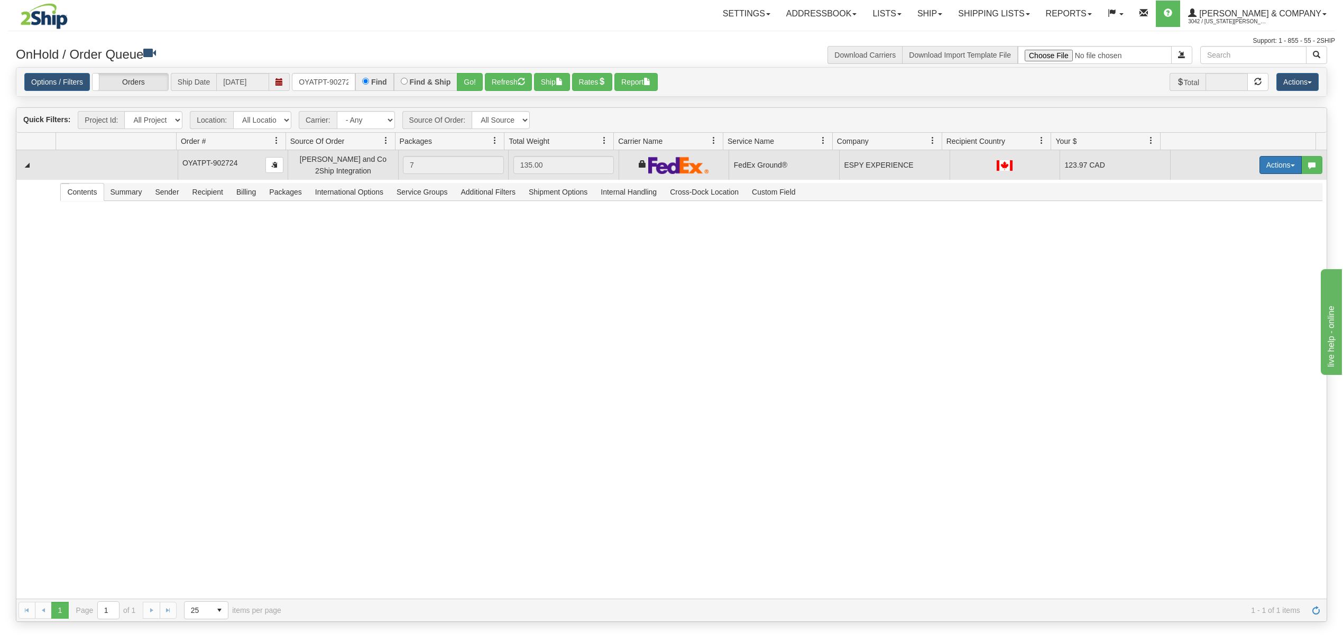
click at [1260, 161] on button "Actions" at bounding box center [1280, 165] width 42 height 18
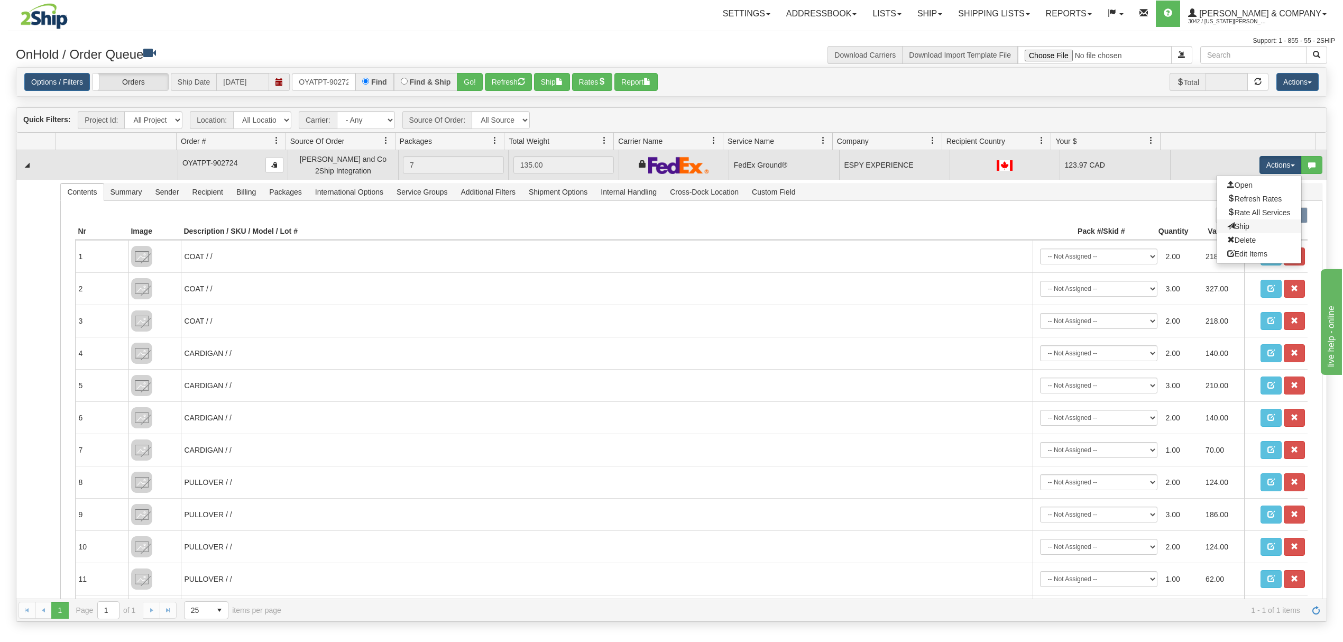
click at [1254, 227] on link "Ship" at bounding box center [1259, 226] width 85 height 14
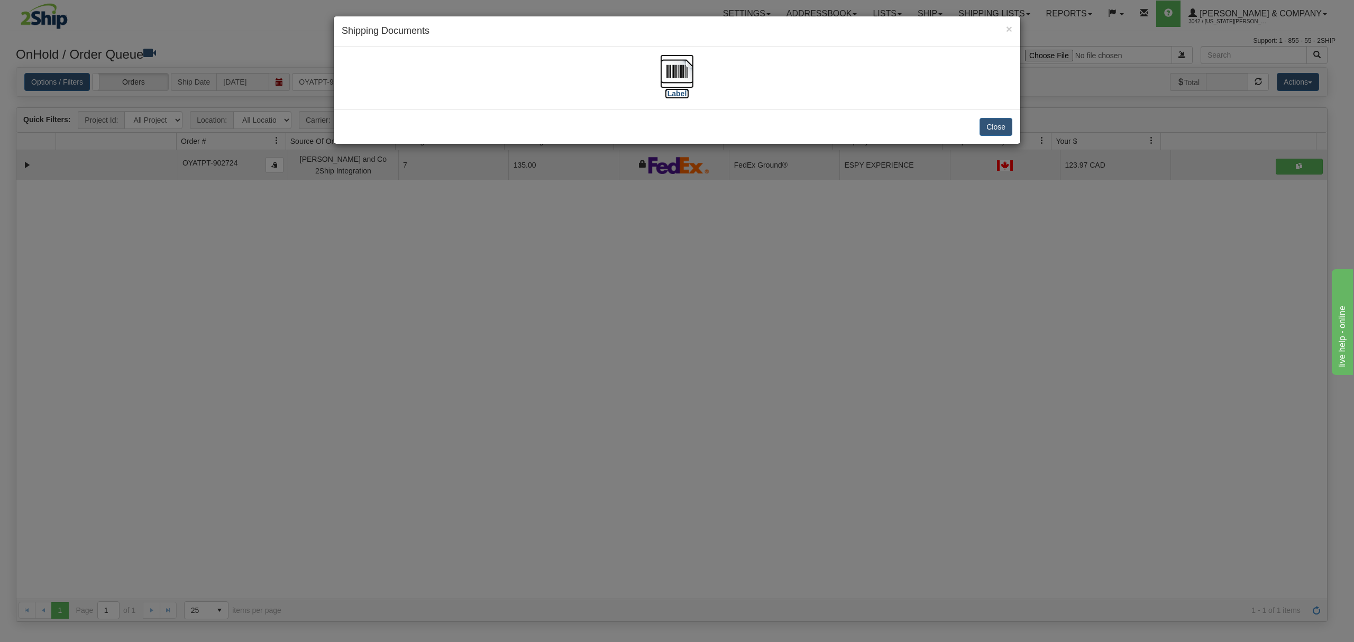
click at [684, 68] on img at bounding box center [677, 71] width 34 height 34
click at [1001, 131] on button "Close" at bounding box center [995, 127] width 33 height 18
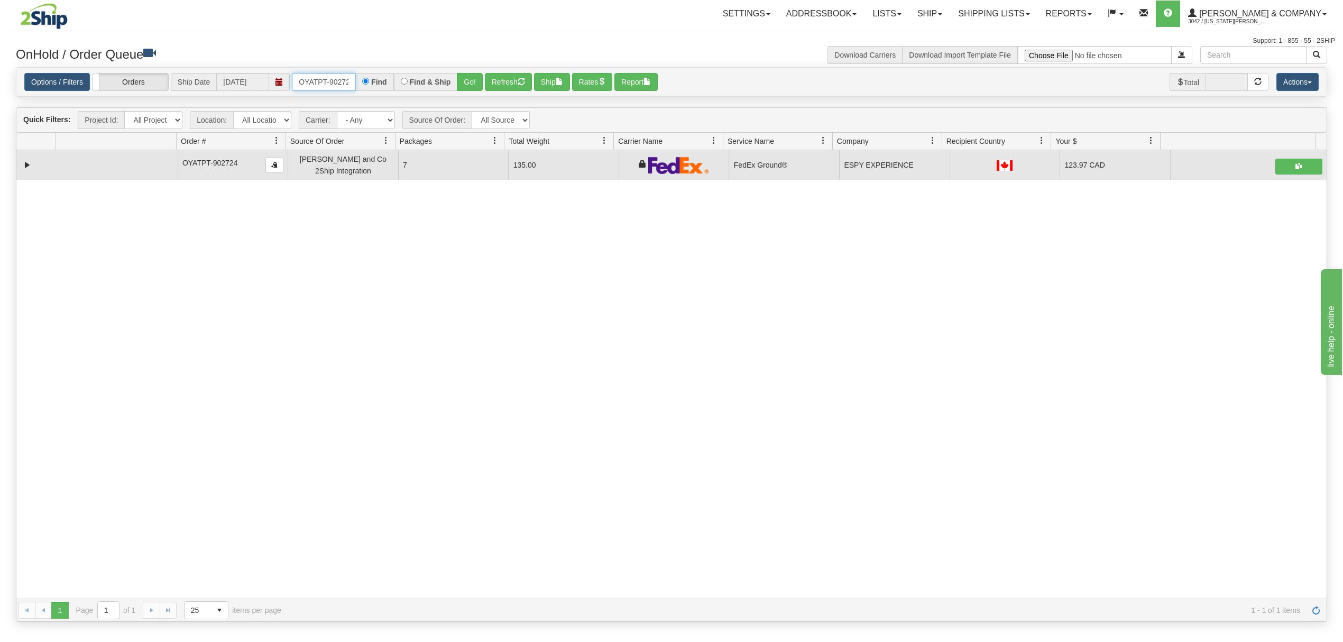
click at [328, 84] on input "OYATPT-902724" at bounding box center [323, 82] width 63 height 18
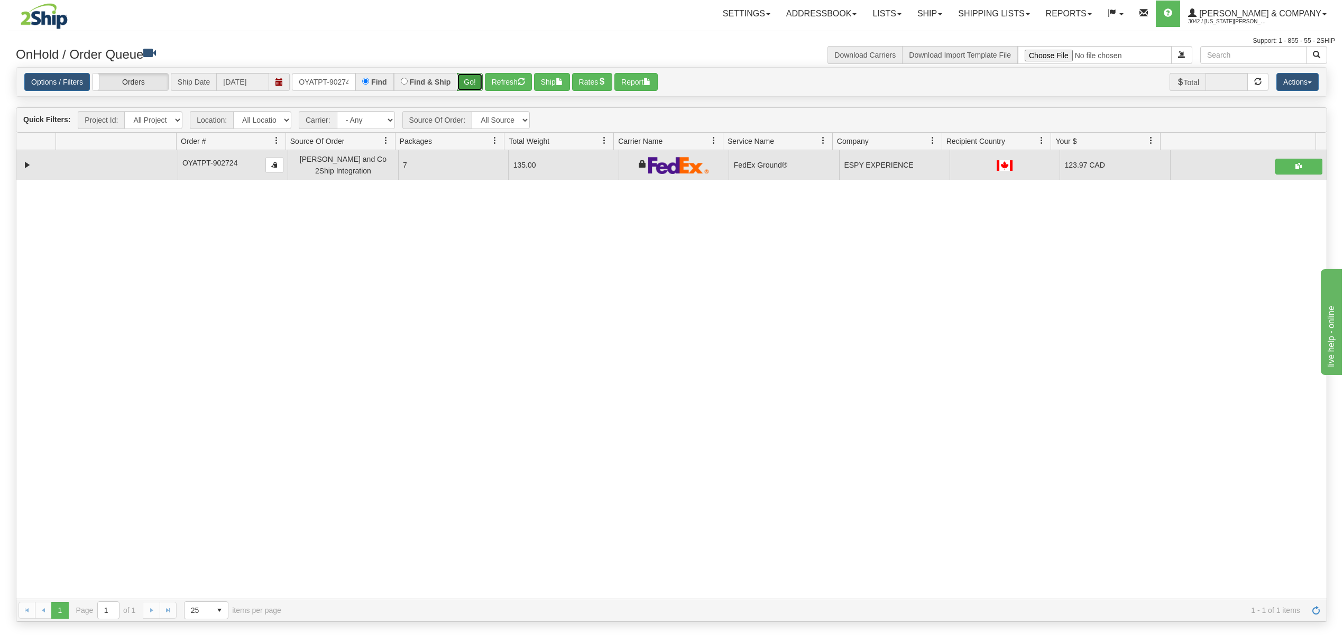
click at [468, 80] on button "Go!" at bounding box center [470, 82] width 26 height 18
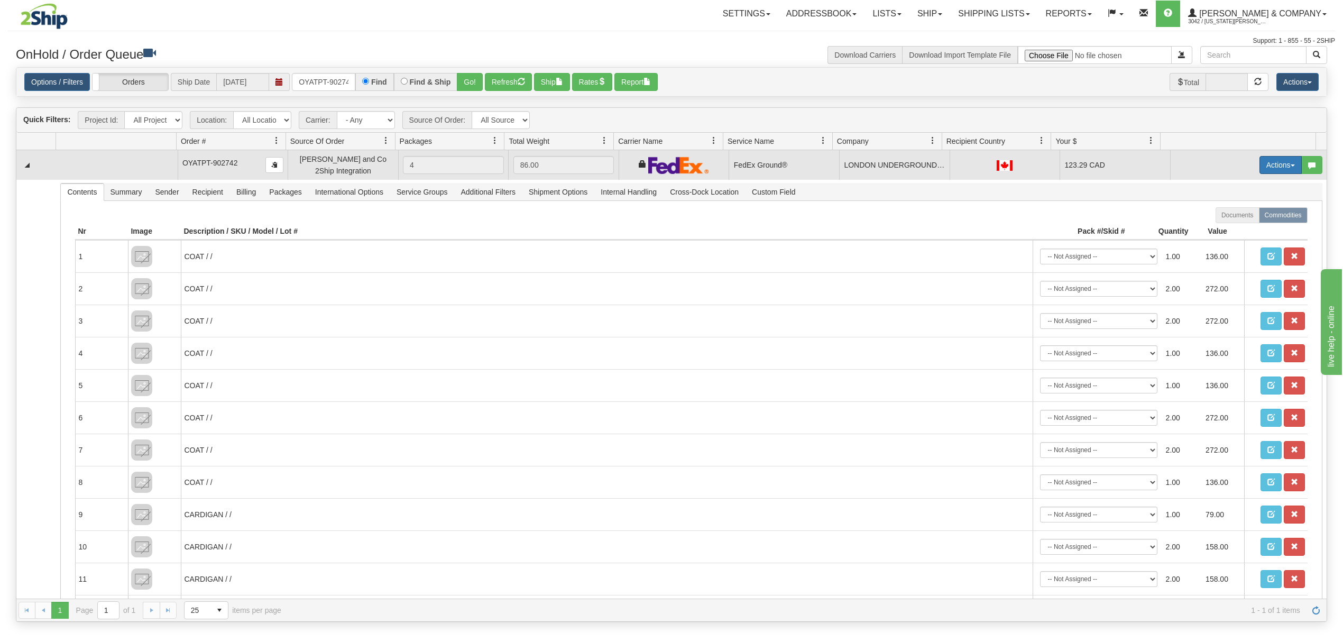
click at [1260, 163] on button "Actions" at bounding box center [1280, 165] width 42 height 18
click at [1217, 233] on link "Ship" at bounding box center [1259, 226] width 85 height 14
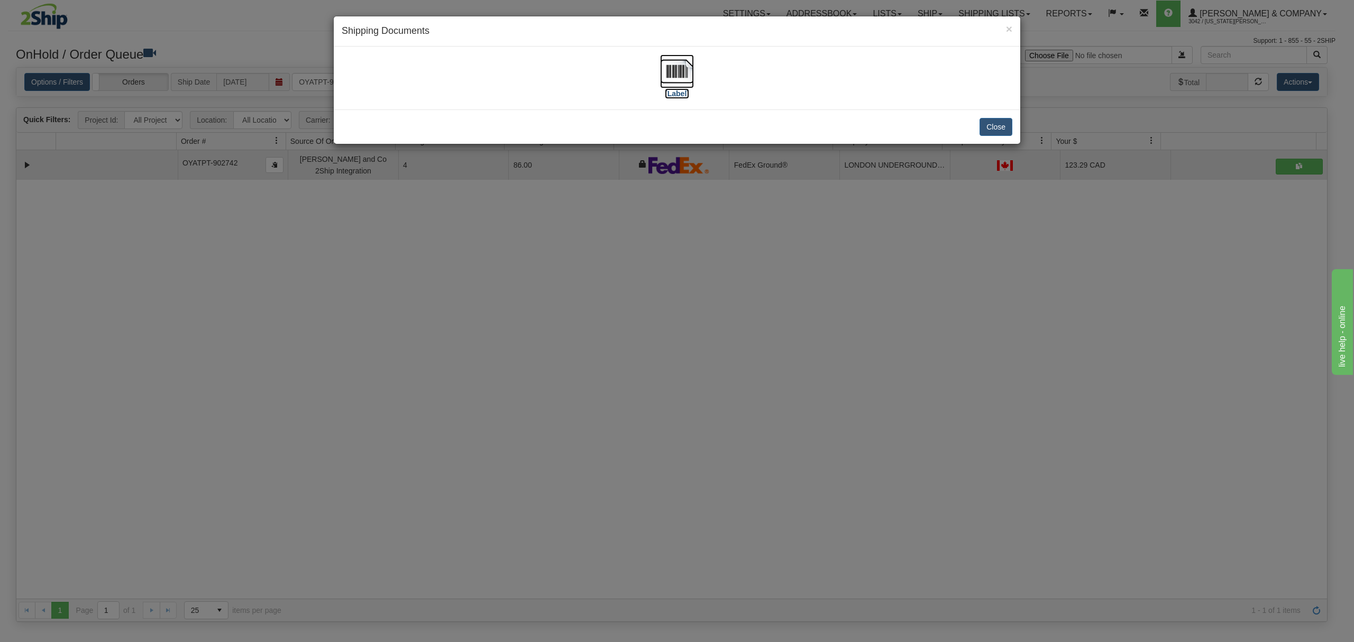
click at [674, 68] on img at bounding box center [677, 71] width 34 height 34
drag, startPoint x: 992, startPoint y: 133, endPoint x: 851, endPoint y: 107, distance: 143.6
click at [992, 133] on button "Close" at bounding box center [995, 127] width 33 height 18
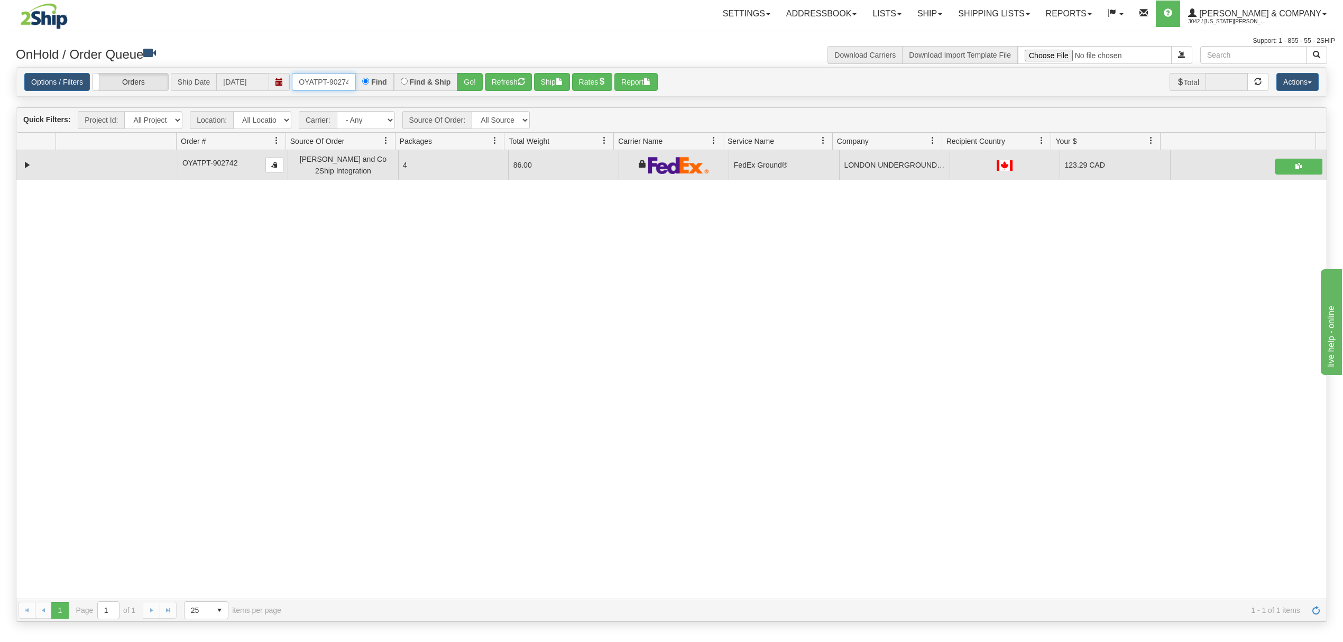
click at [318, 88] on input "OYATPT-902742" at bounding box center [323, 82] width 63 height 18
click at [319, 88] on input "OYATPT-902742" at bounding box center [323, 82] width 63 height 18
click at [320, 88] on input "OYATPT-902742" at bounding box center [323, 82] width 63 height 18
click at [328, 81] on input "OYATPT-902742" at bounding box center [323, 82] width 63 height 18
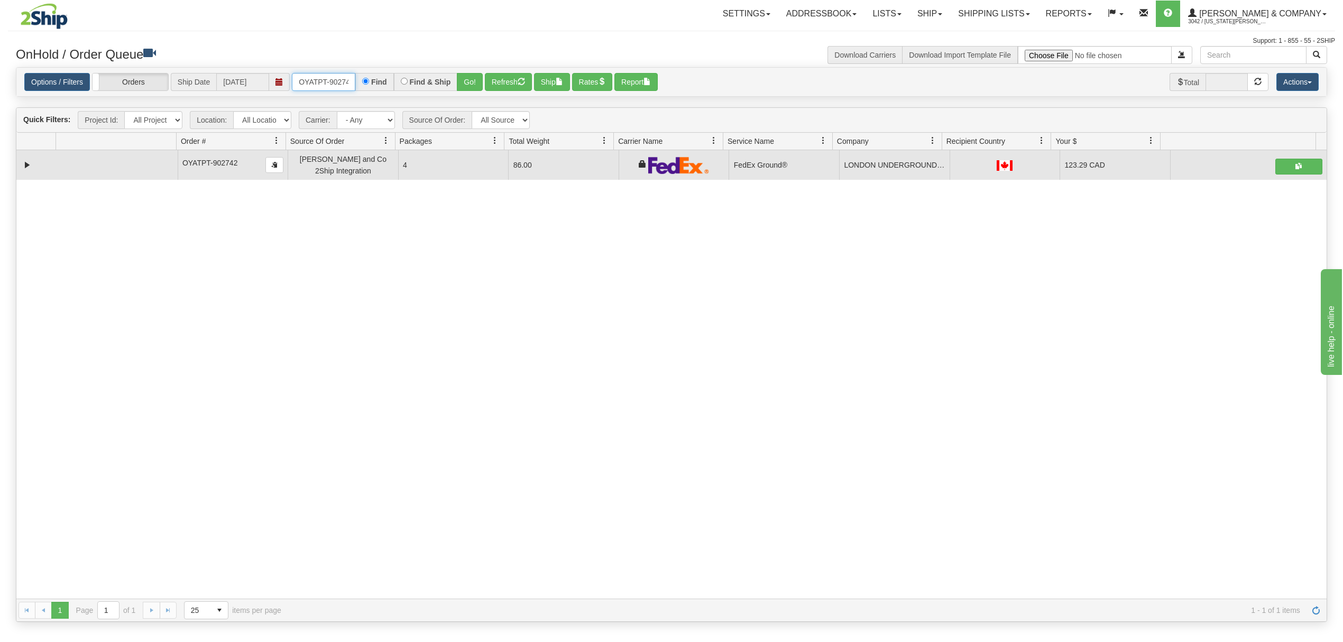
click at [328, 81] on input "OYATPT-902742" at bounding box center [323, 82] width 63 height 18
click at [470, 85] on button "Go!" at bounding box center [470, 82] width 26 height 18
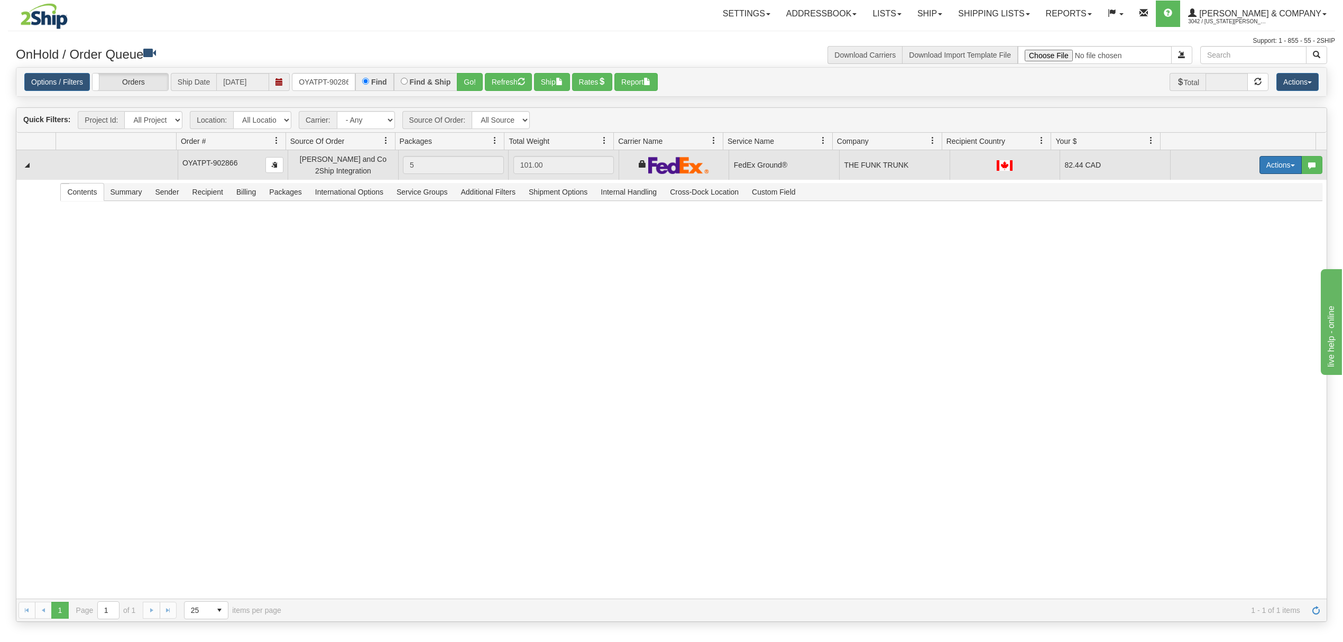
click at [1266, 158] on button "Actions" at bounding box center [1280, 165] width 42 height 18
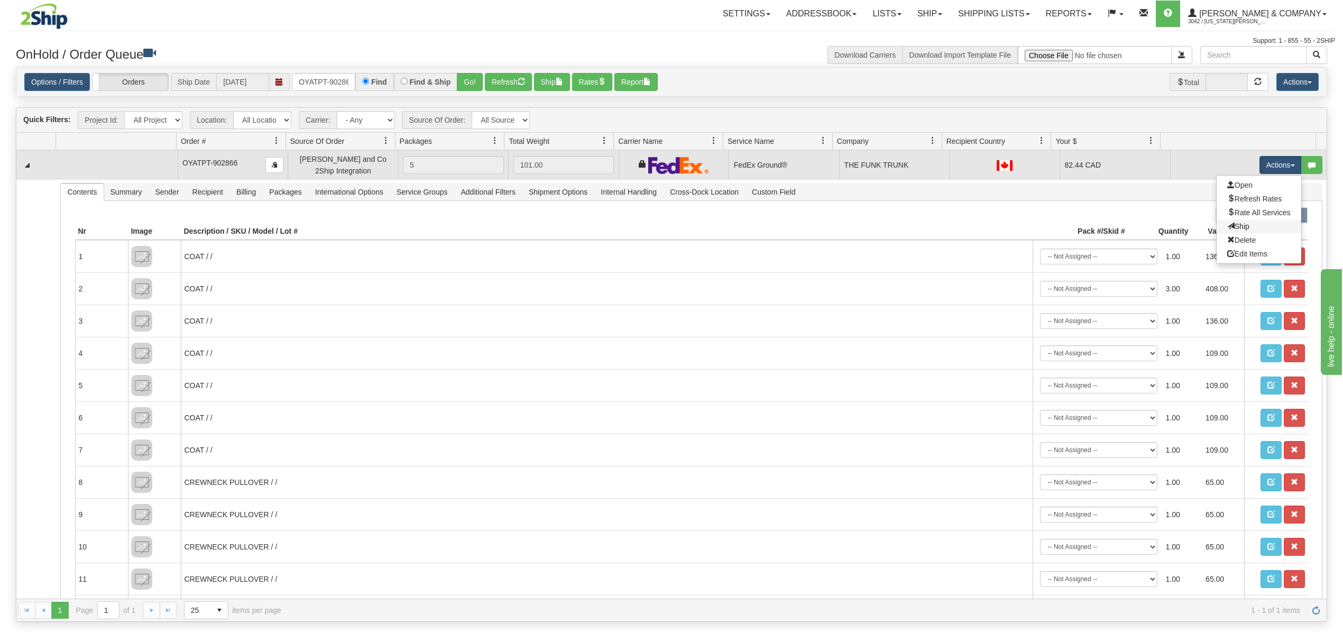
click at [1238, 222] on link "Ship" at bounding box center [1259, 226] width 85 height 14
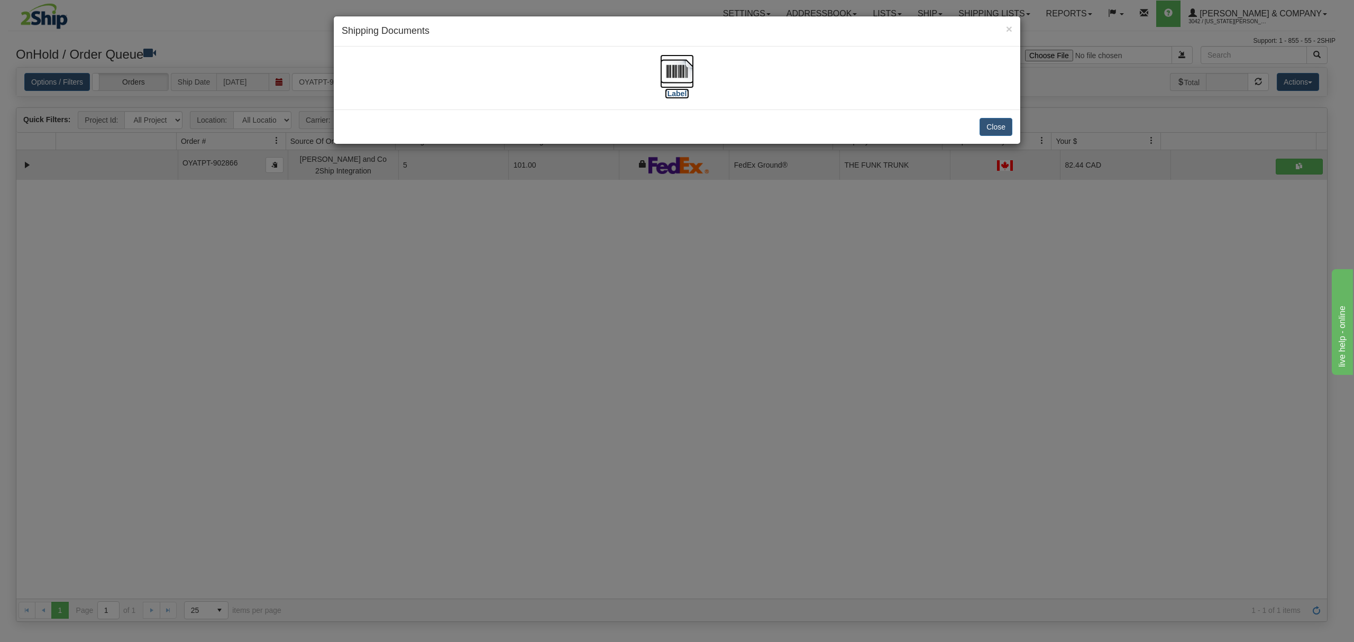
click at [673, 78] on img at bounding box center [677, 71] width 34 height 34
click at [995, 125] on button "Close" at bounding box center [995, 127] width 33 height 18
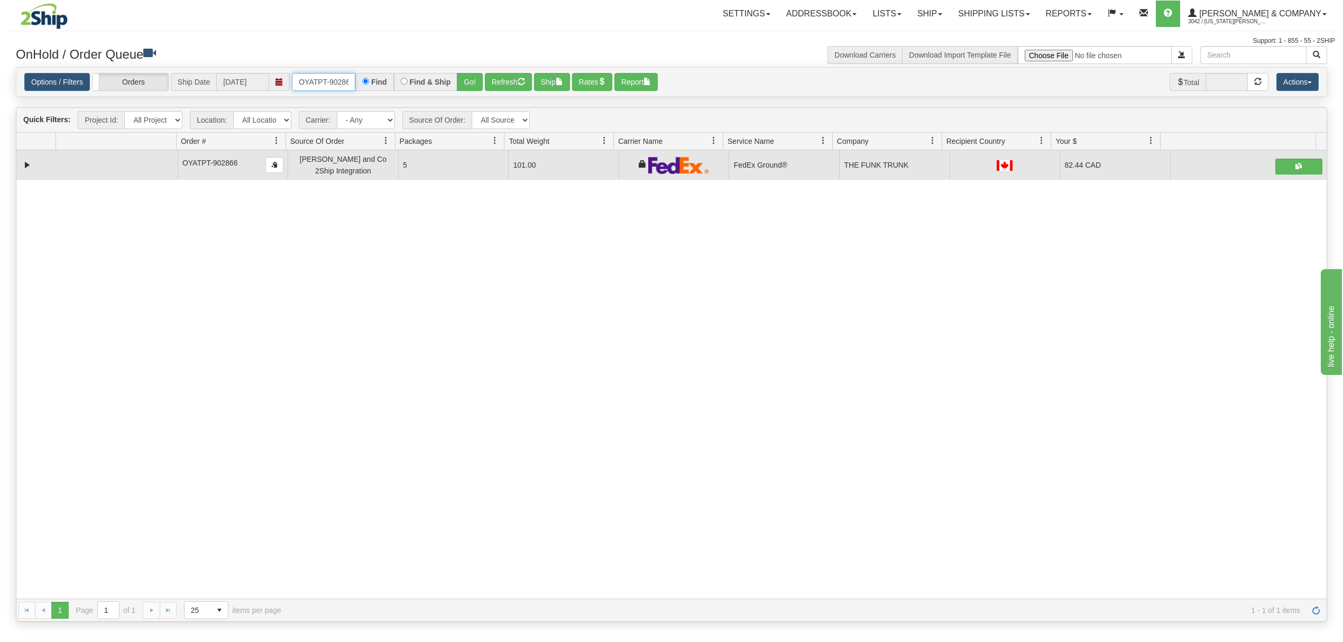
click at [318, 89] on input "OYATPT-902866" at bounding box center [323, 82] width 63 height 18
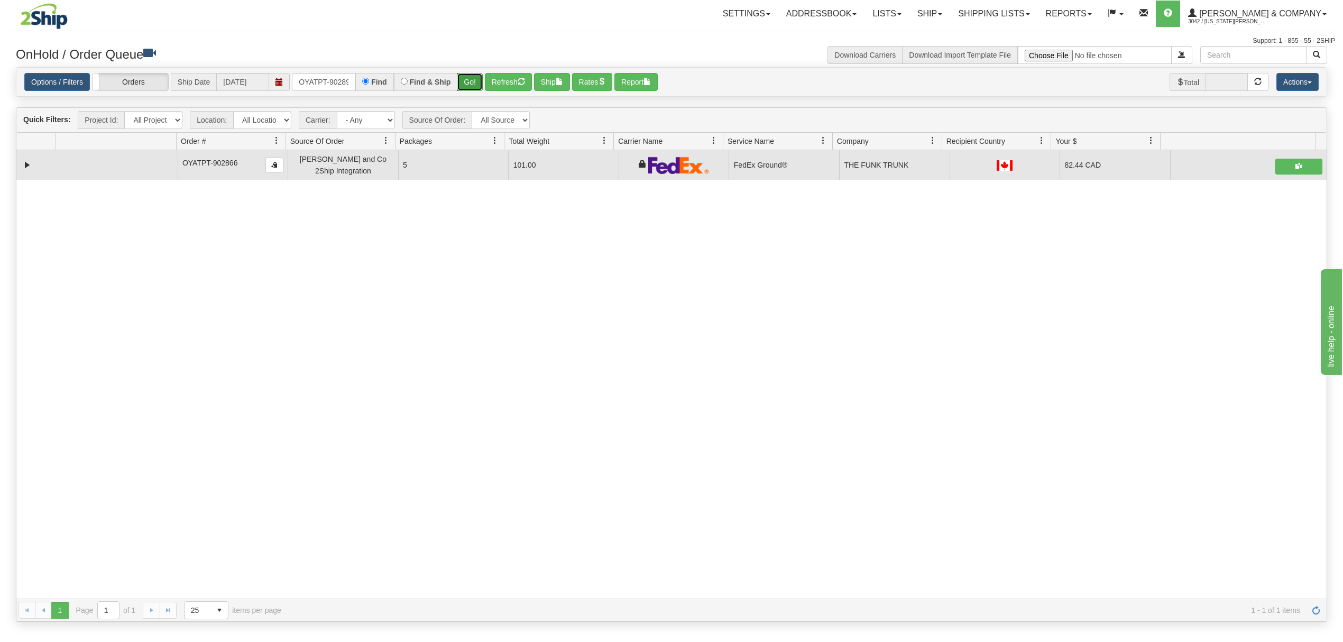
click at [470, 81] on button "Go!" at bounding box center [470, 82] width 26 height 18
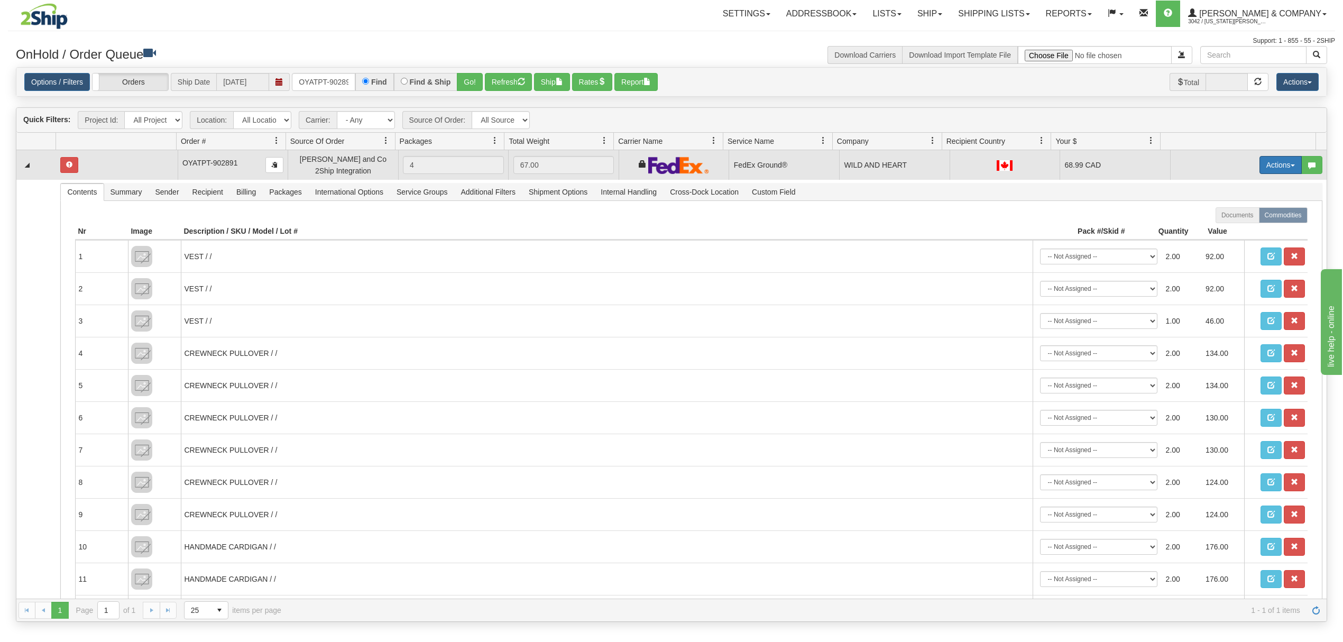
click at [1261, 168] on button "Actions" at bounding box center [1280, 165] width 42 height 18
click at [1227, 229] on span "Ship" at bounding box center [1238, 226] width 22 height 8
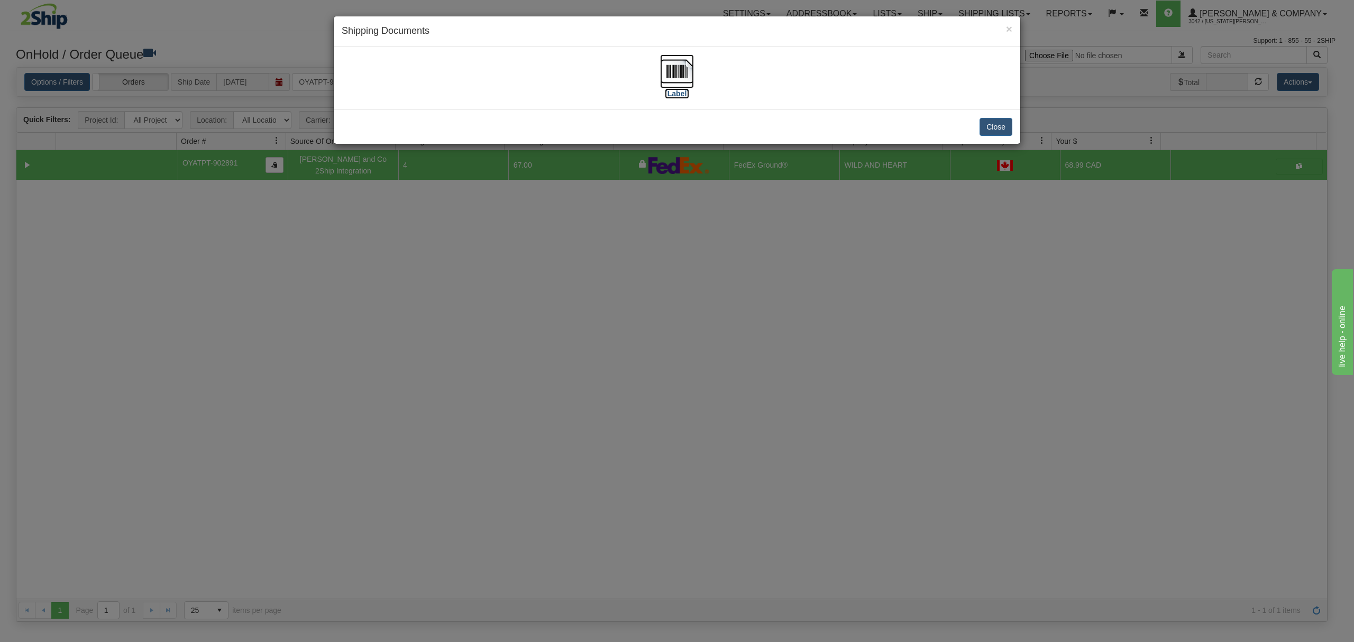
click at [673, 77] on img at bounding box center [677, 71] width 34 height 34
click at [993, 123] on button "Close" at bounding box center [995, 127] width 33 height 18
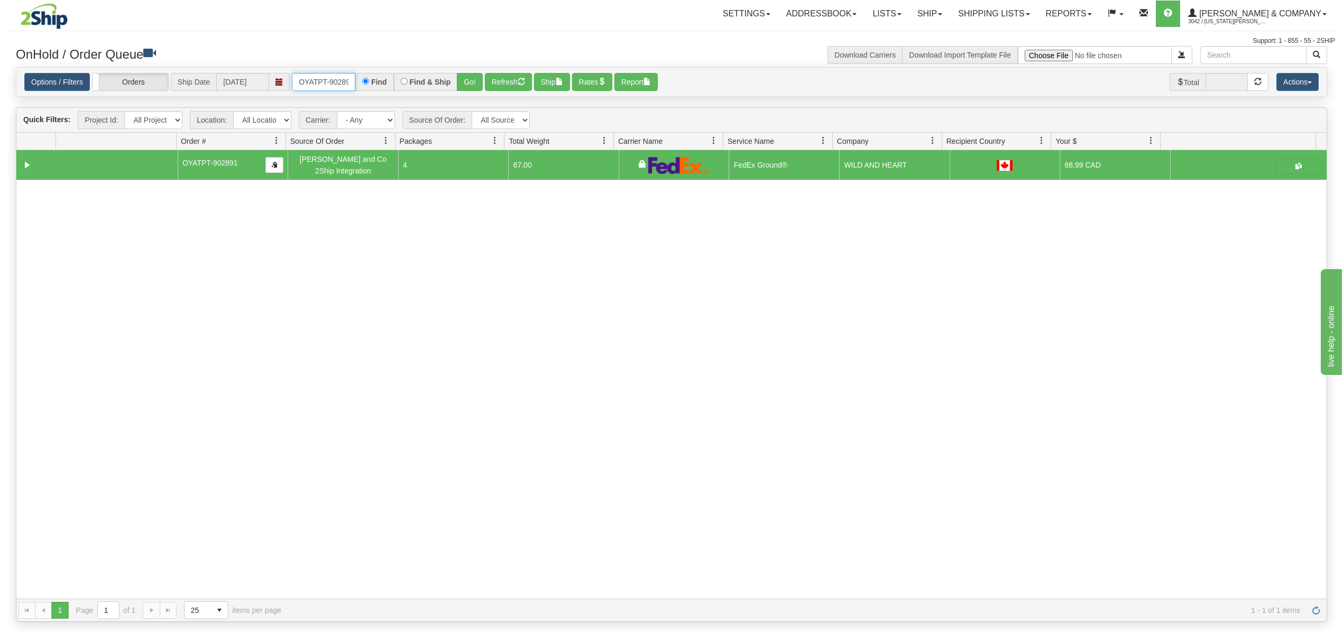
click at [320, 87] on input "OYATPT-902891" at bounding box center [323, 82] width 63 height 18
type input "OYATPT-902711"
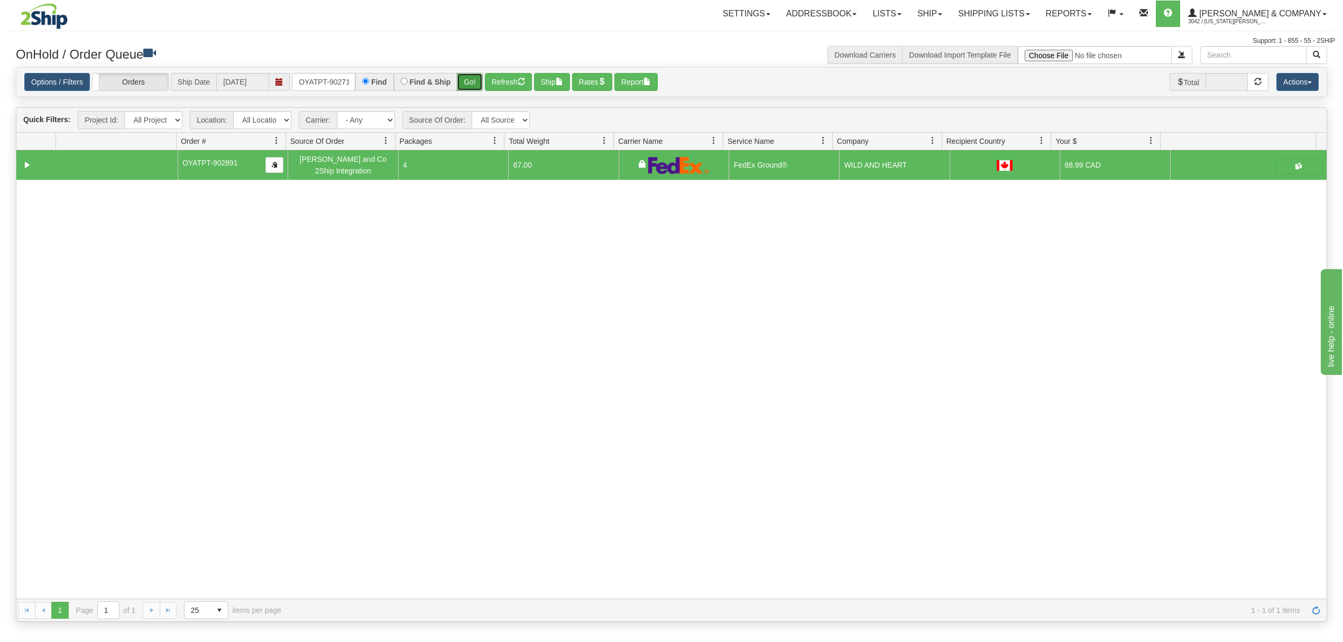
click at [474, 80] on button "Go!" at bounding box center [470, 82] width 26 height 18
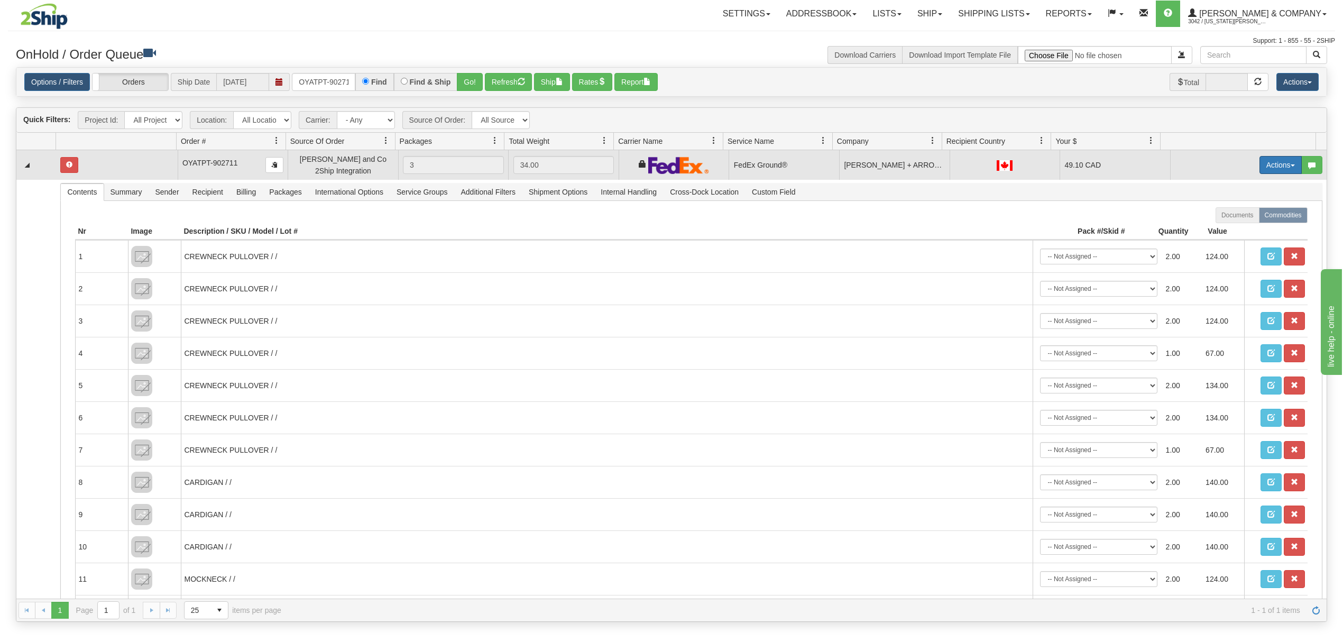
click at [1259, 165] on button "Actions" at bounding box center [1280, 165] width 42 height 18
click at [1227, 231] on span "Ship" at bounding box center [1238, 226] width 22 height 8
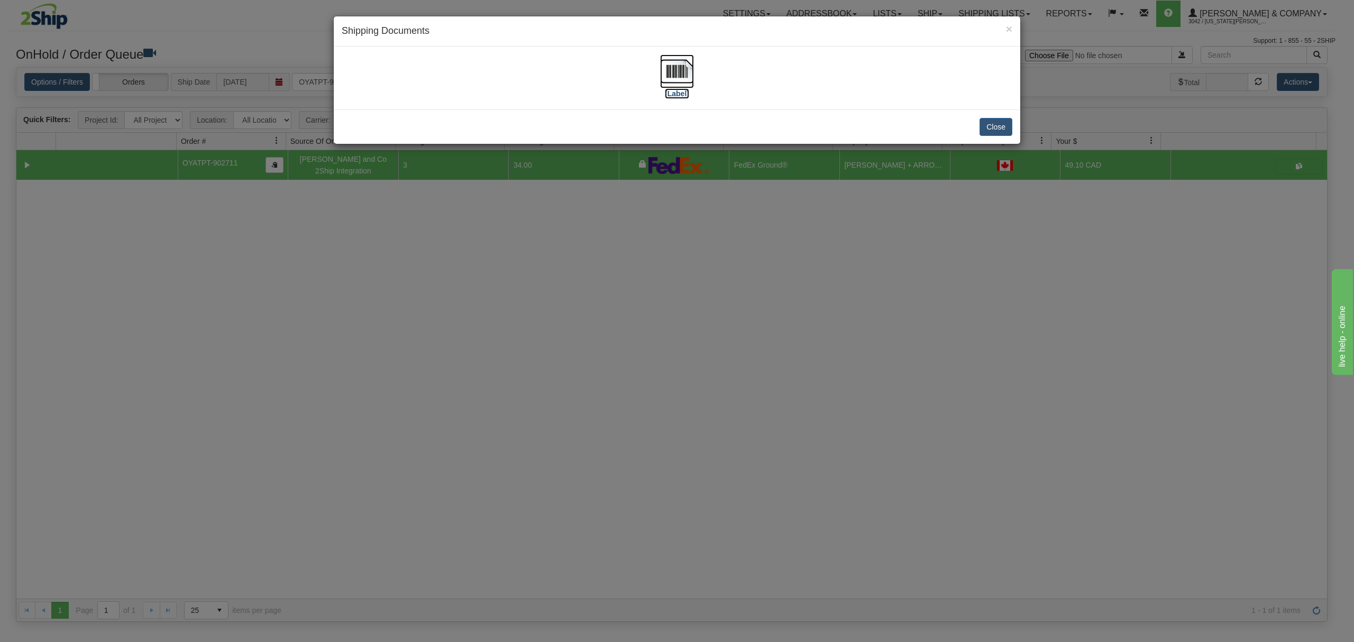
click at [671, 67] on img at bounding box center [677, 71] width 34 height 34
click at [997, 125] on button "Close" at bounding box center [995, 127] width 33 height 18
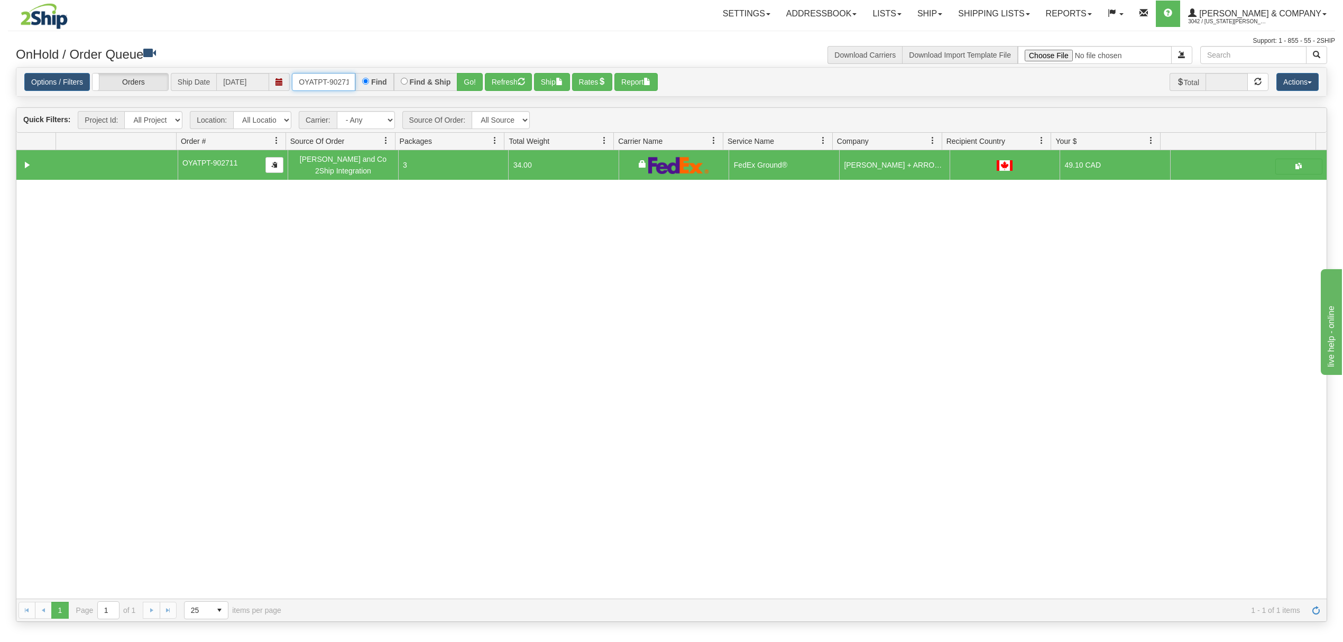
scroll to position [0, 5]
drag, startPoint x: 300, startPoint y: 77, endPoint x: 357, endPoint y: 77, distance: 57.1
click at [357, 77] on div "OYATPT-902711 Find Find & Ship Go!" at bounding box center [387, 82] width 191 height 18
click at [1267, 18] on span "3042 / Montana Yates" at bounding box center [1227, 21] width 79 height 11
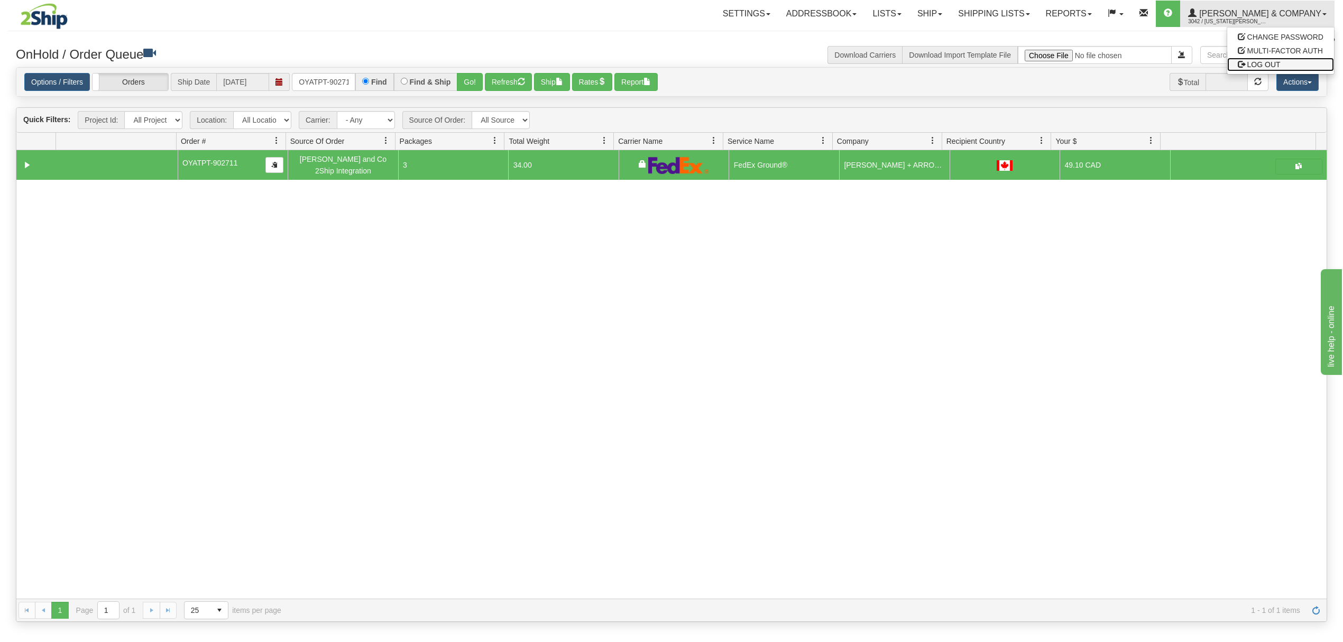
click at [1272, 61] on span "LOG OUT" at bounding box center [1263, 64] width 33 height 8
